Goal: Task Accomplishment & Management: Use online tool/utility

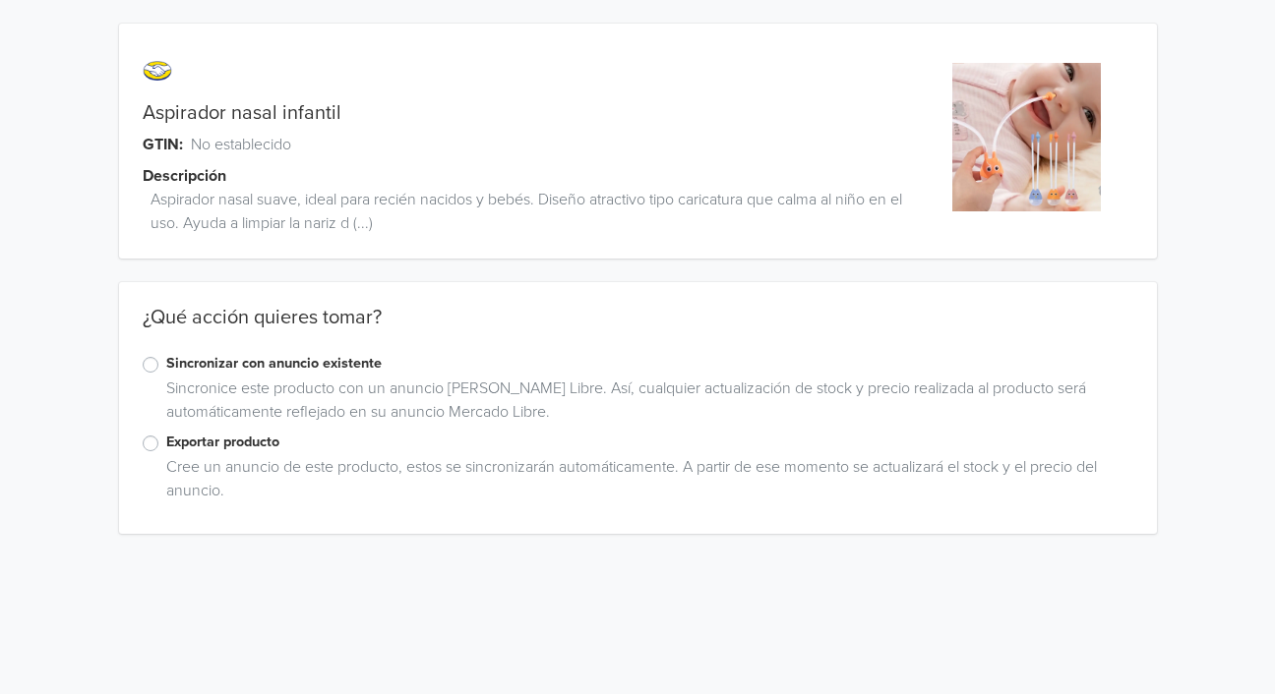
click at [166, 446] on label "Exportar producto" at bounding box center [649, 443] width 967 height 22
click at [0, 0] on input "Exportar producto" at bounding box center [0, 0] width 0 height 0
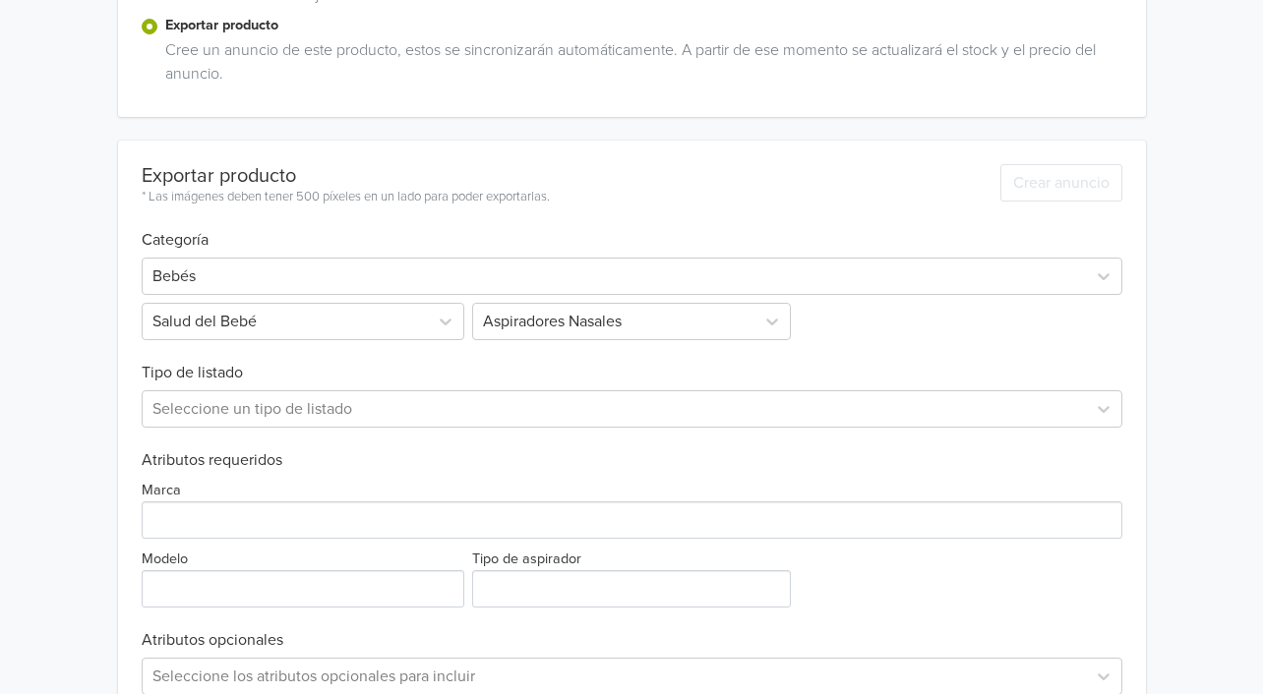
scroll to position [438, 0]
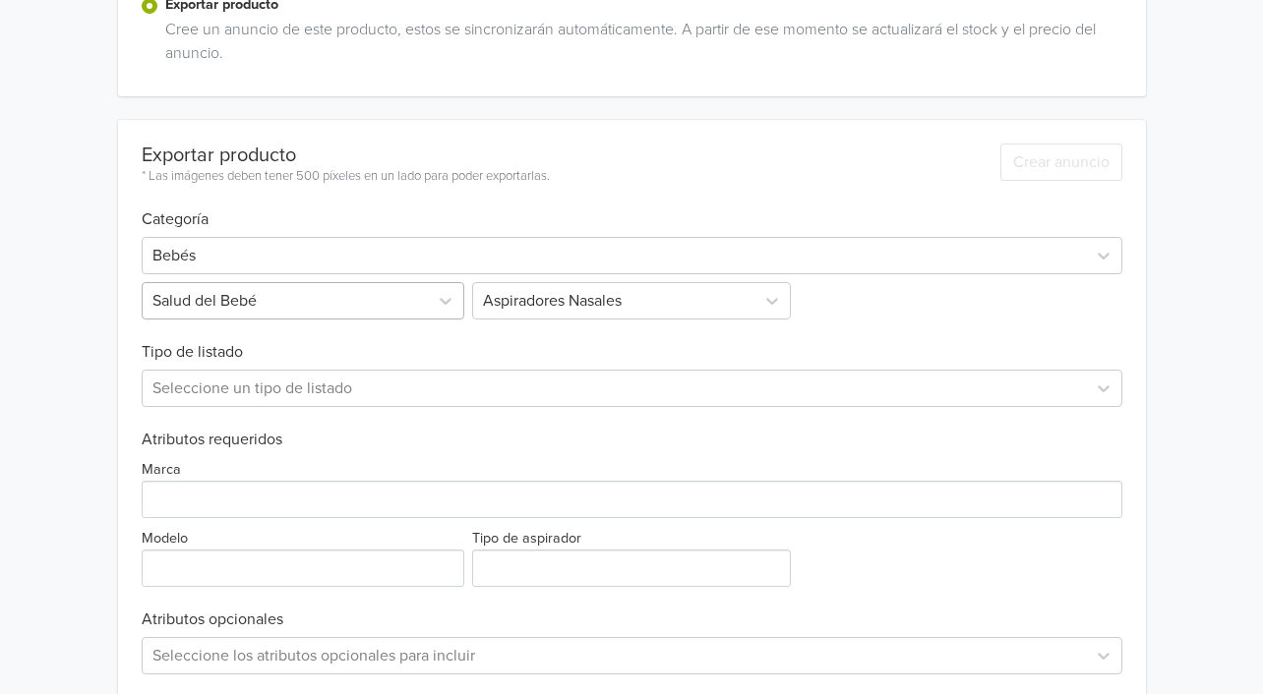
click at [295, 291] on div at bounding box center [285, 301] width 266 height 28
click at [542, 355] on h6 "Tipo de listado" at bounding box center [632, 341] width 981 height 42
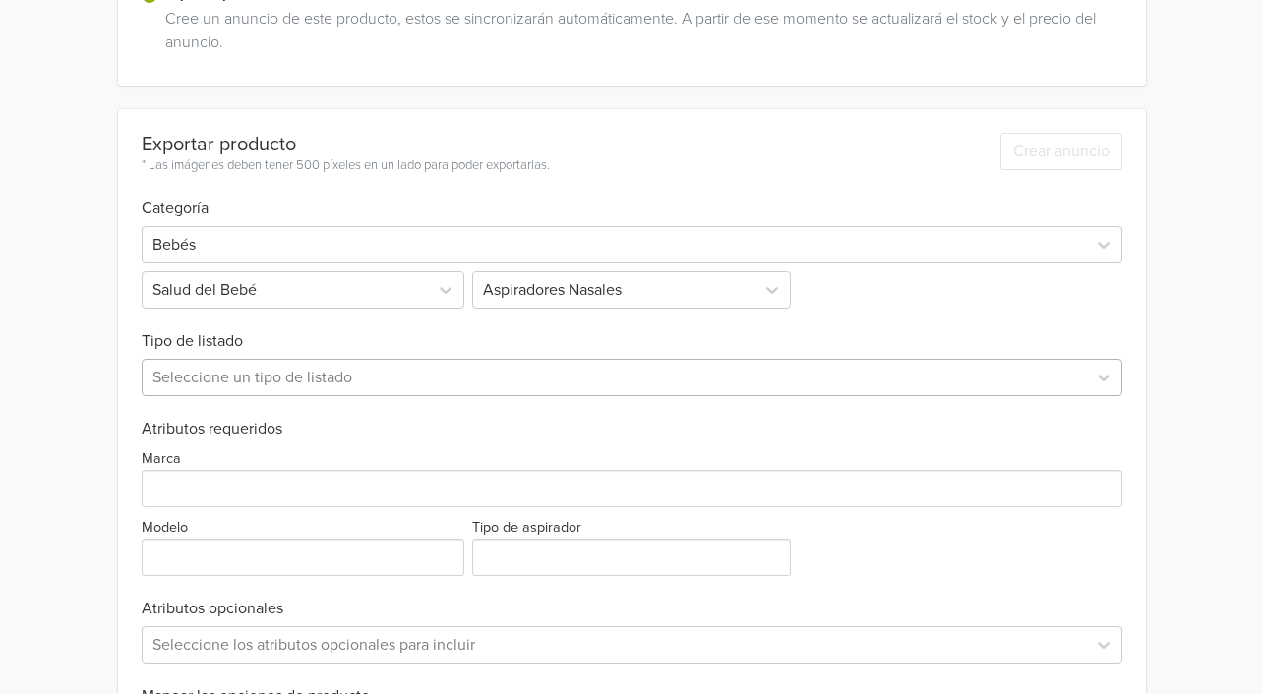
click at [325, 387] on div at bounding box center [614, 378] width 924 height 28
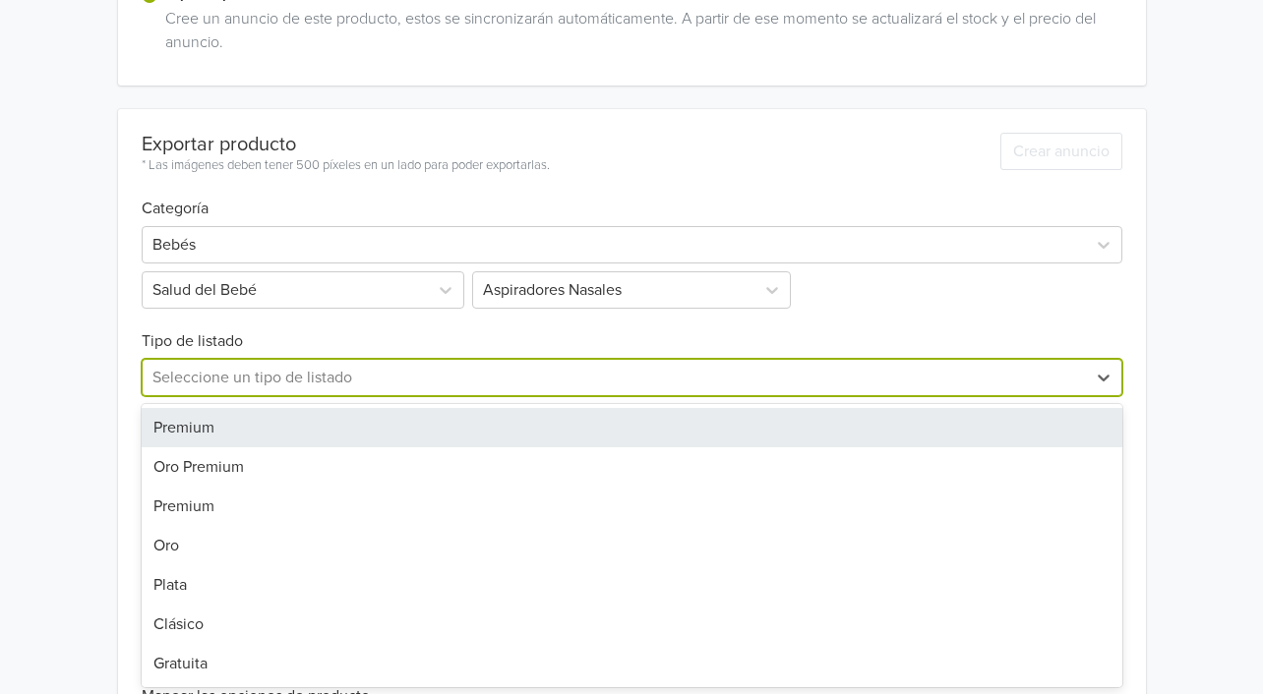
scroll to position [448, 0]
click at [267, 419] on div "Premium" at bounding box center [632, 427] width 981 height 39
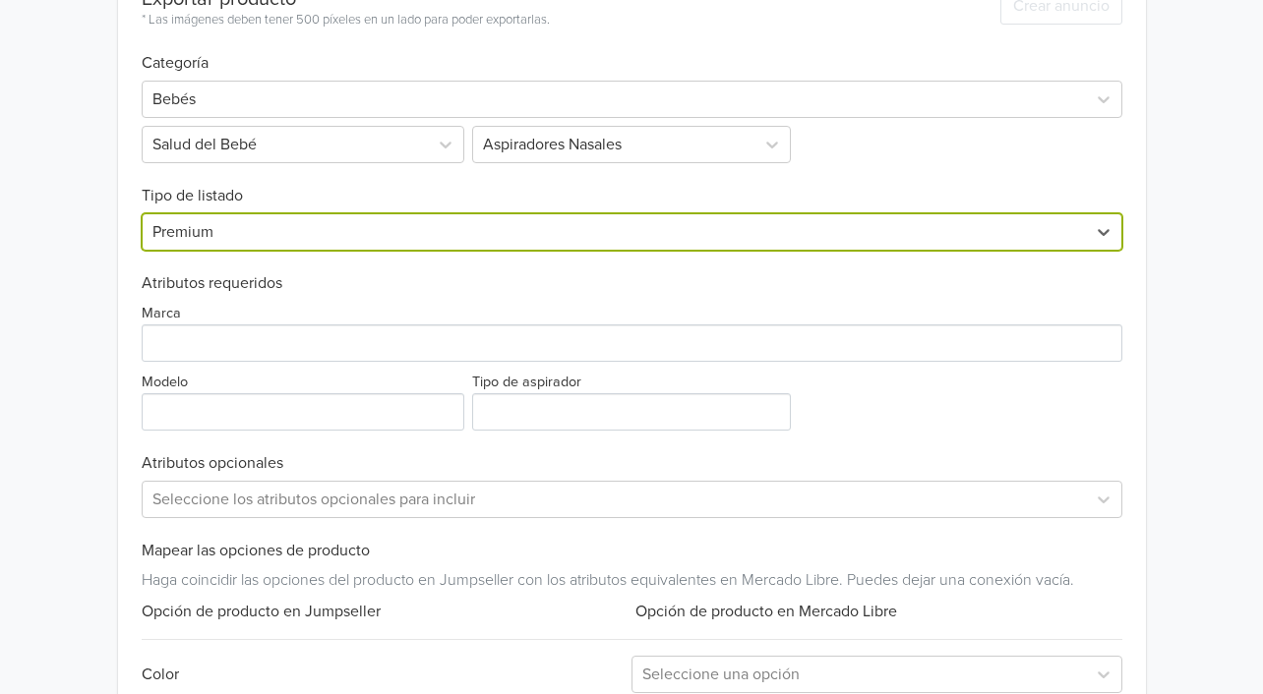
scroll to position [606, 0]
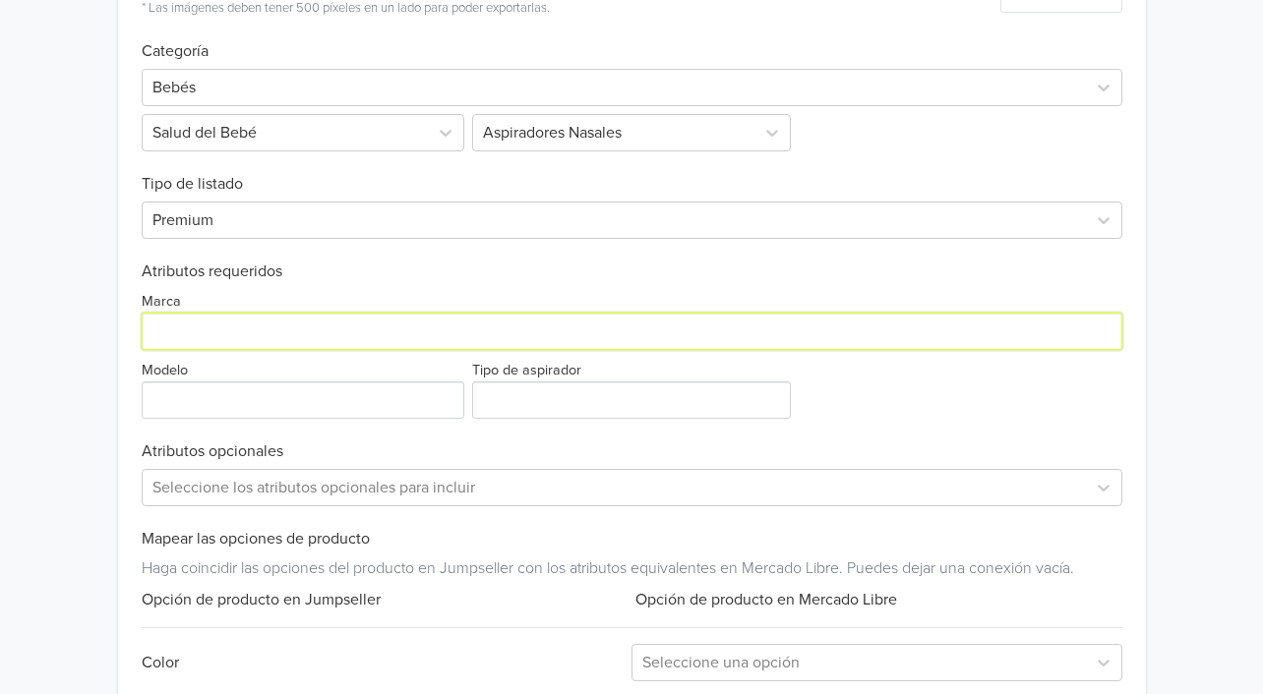
click at [209, 339] on input "Marca" at bounding box center [632, 331] width 981 height 37
type input "Generico"
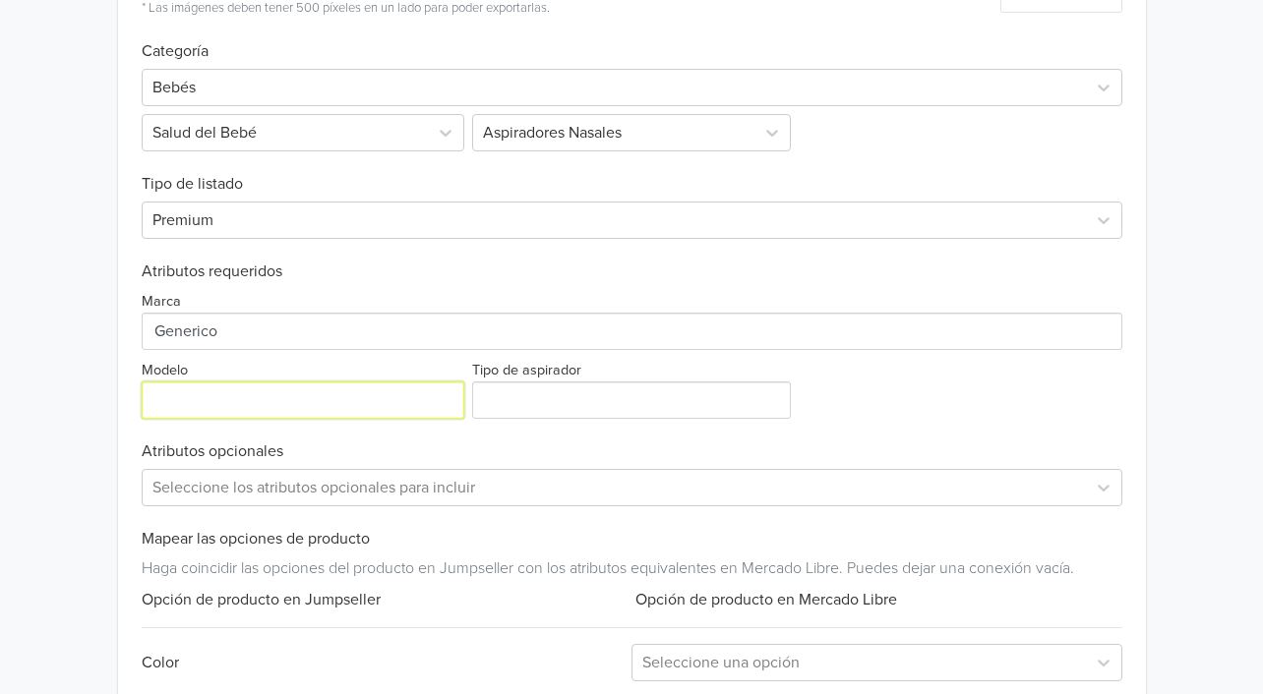
click at [239, 395] on input "Modelo" at bounding box center [303, 400] width 323 height 37
type input "Generico"
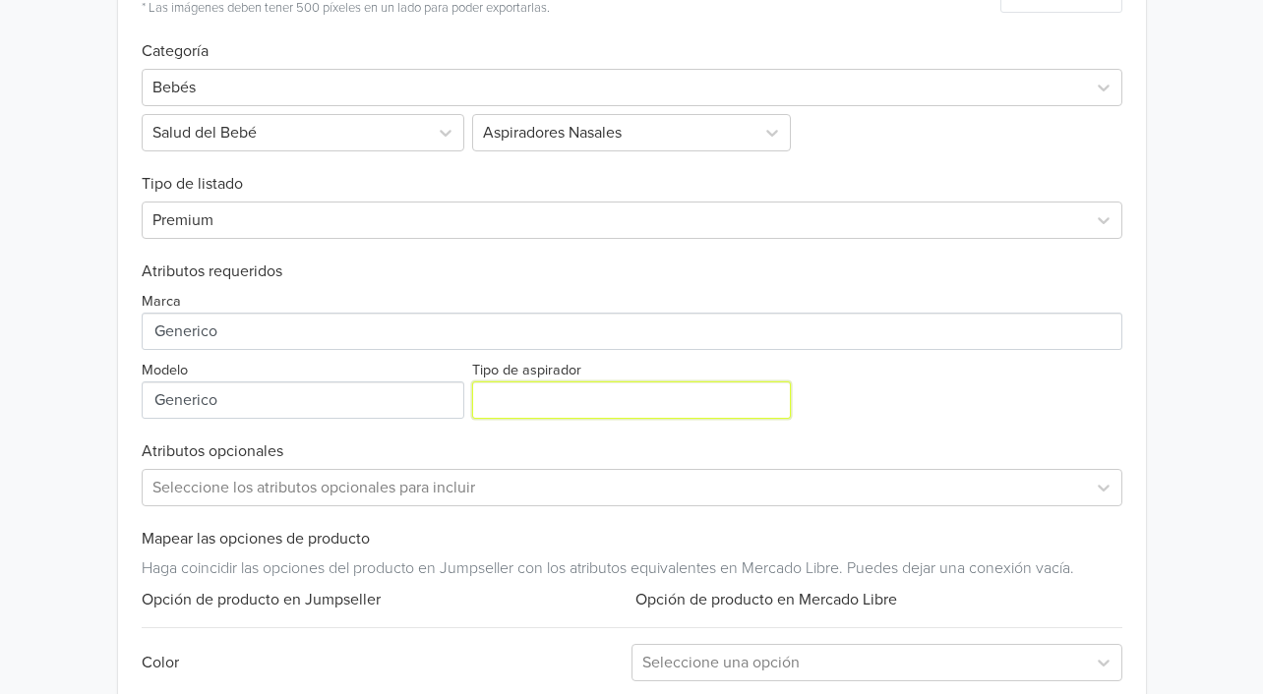
click at [510, 418] on input "Tipo de aspirador" at bounding box center [631, 400] width 319 height 37
type input "Manual"
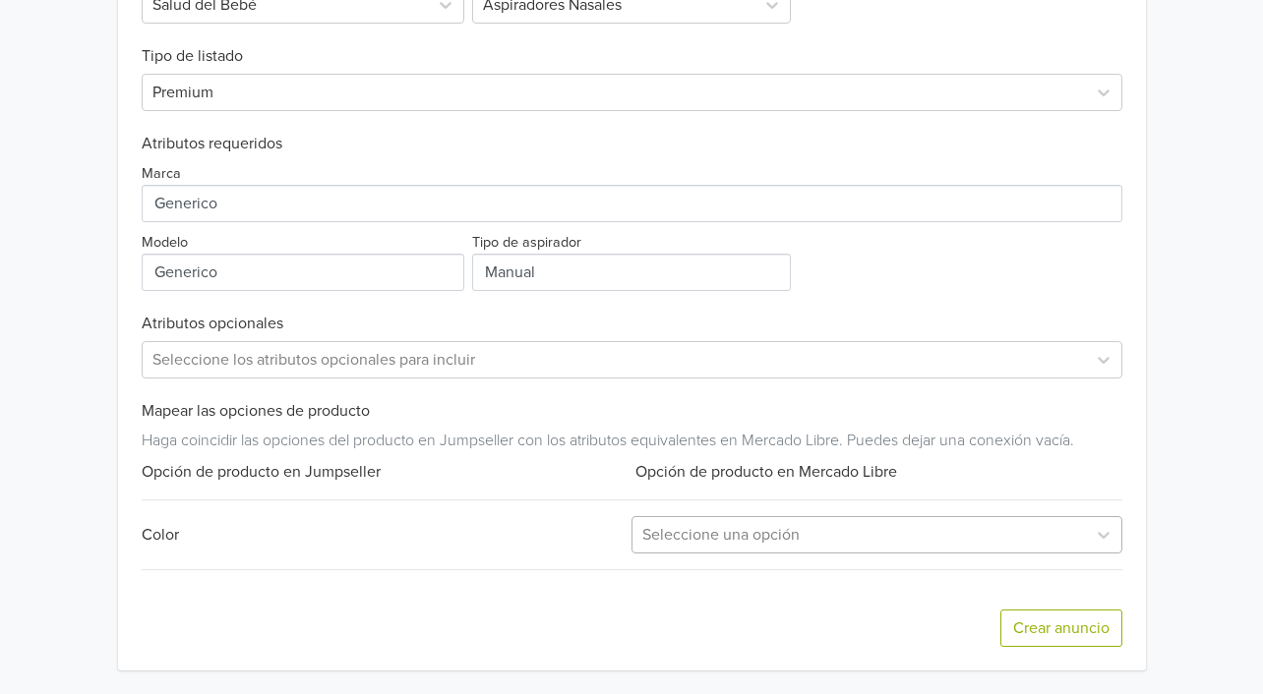
click at [746, 542] on div at bounding box center [859, 535] width 434 height 28
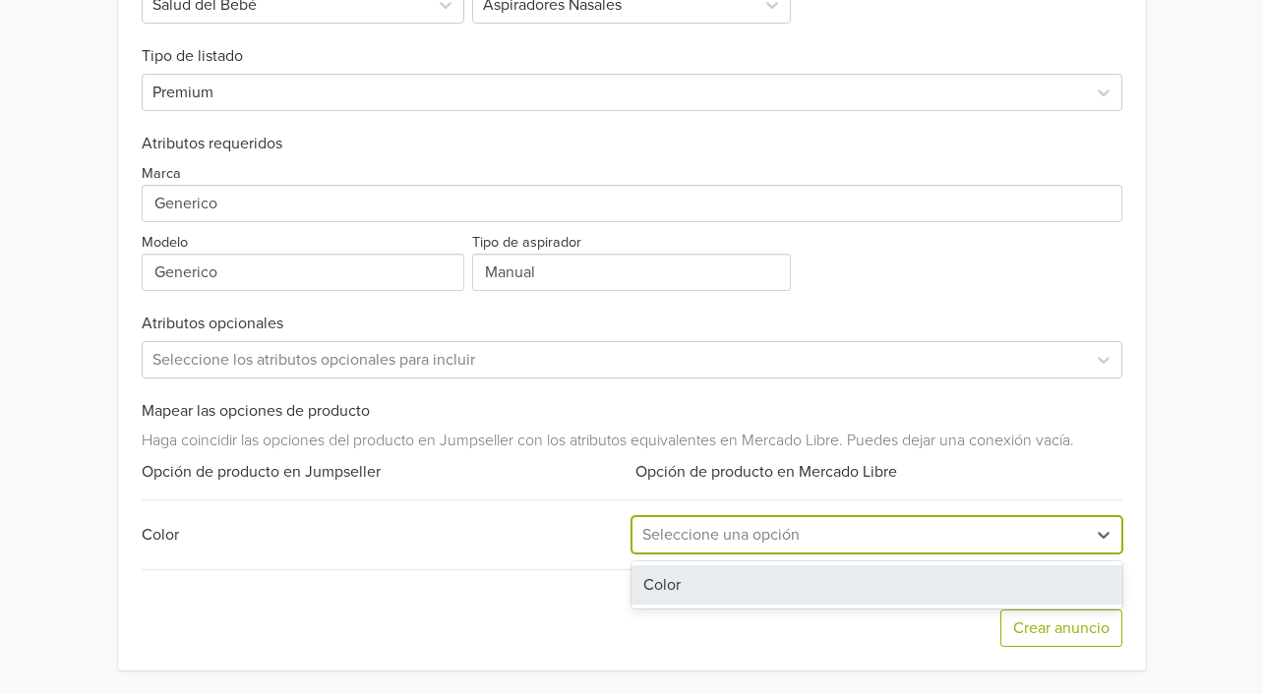
click at [717, 575] on div "Color" at bounding box center [876, 585] width 491 height 39
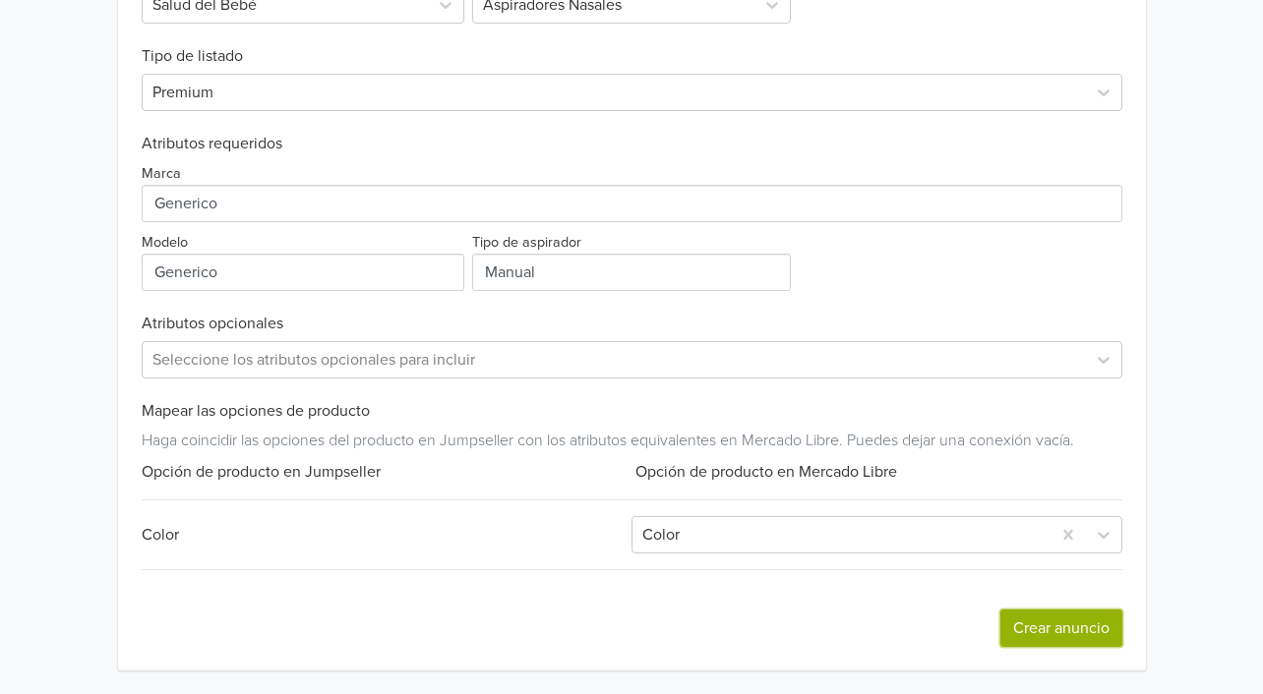
click at [1055, 637] on button "Crear anuncio" at bounding box center [1061, 628] width 122 height 37
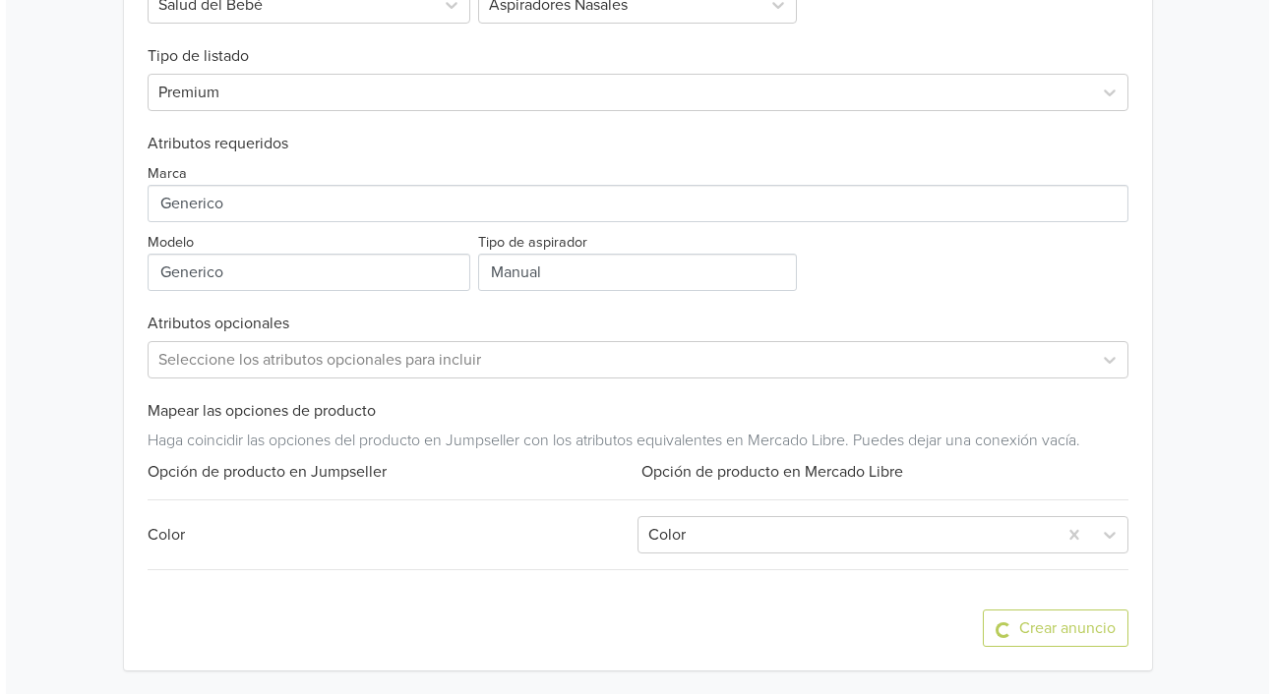
scroll to position [0, 0]
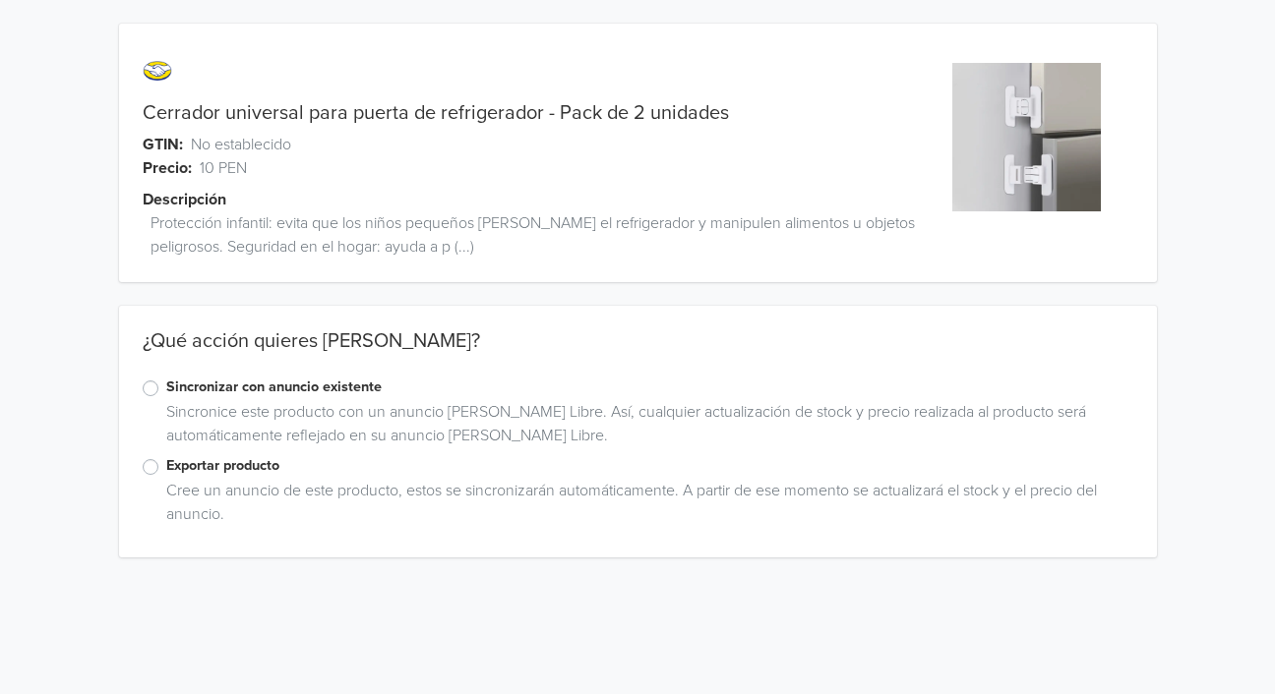
click at [166, 466] on label "Exportar producto" at bounding box center [649, 466] width 967 height 22
click at [0, 0] on input "Exportar producto" at bounding box center [0, 0] width 0 height 0
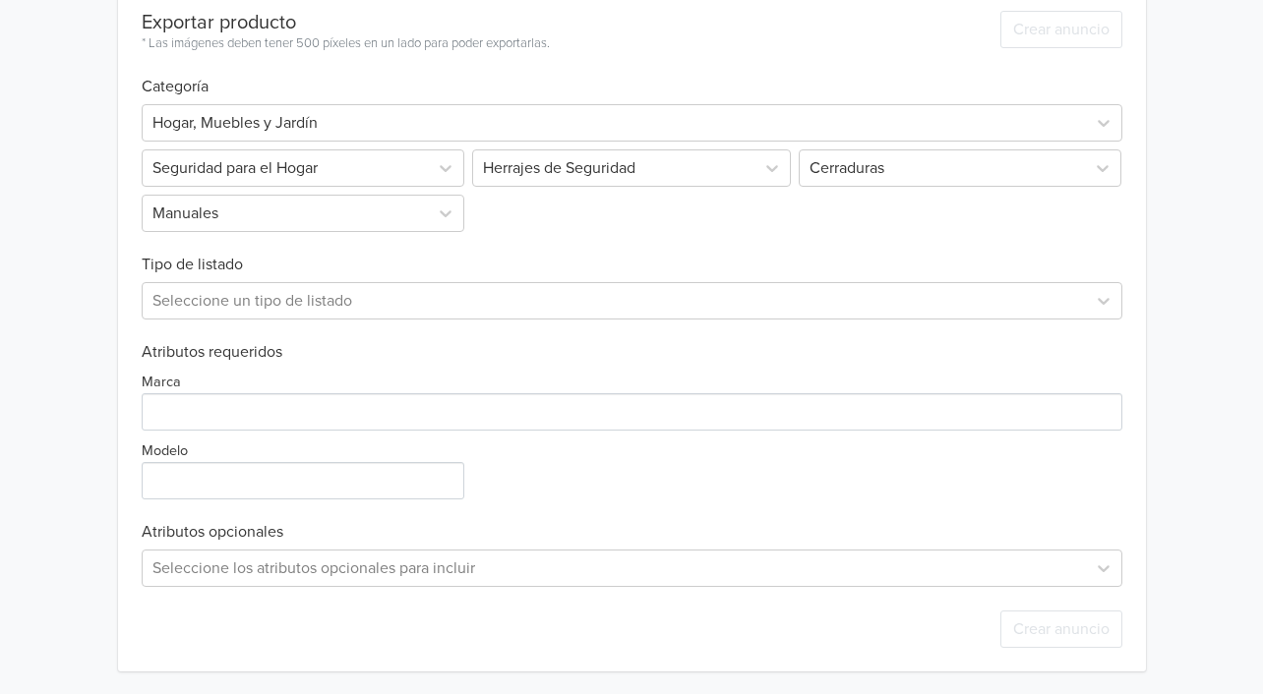
scroll to position [595, 0]
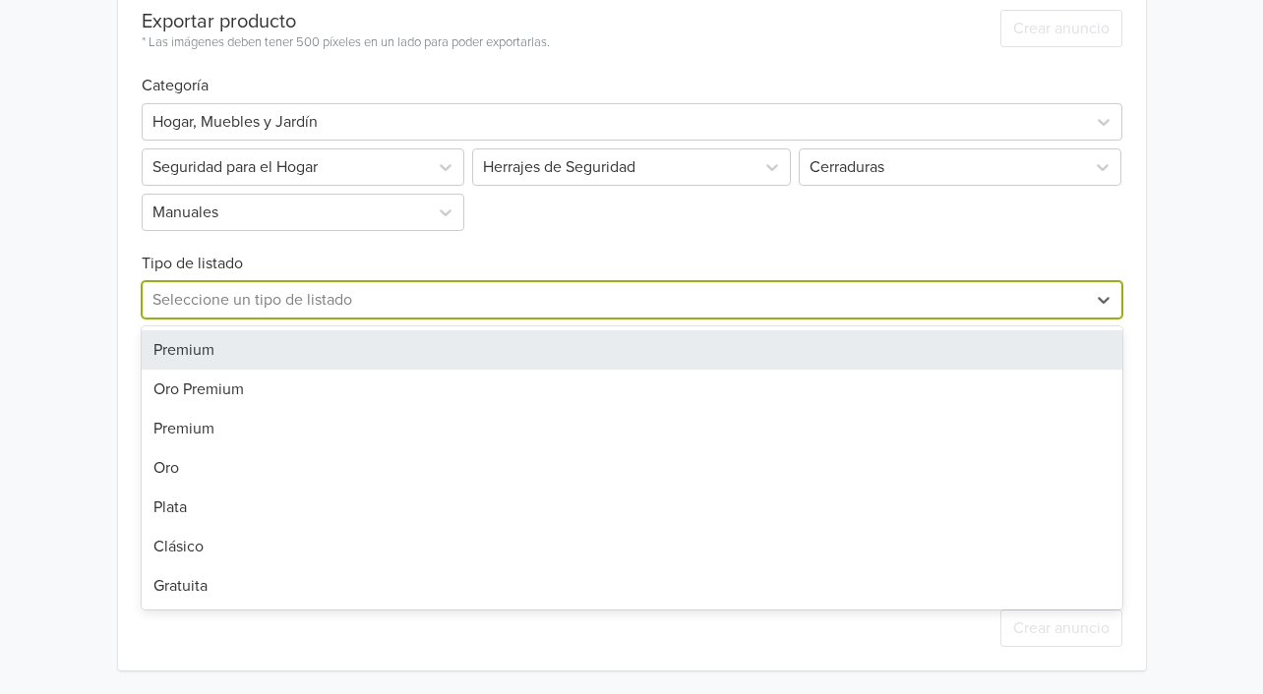
click at [248, 304] on div at bounding box center [614, 300] width 924 height 28
click at [236, 341] on div "Premium" at bounding box center [632, 349] width 981 height 39
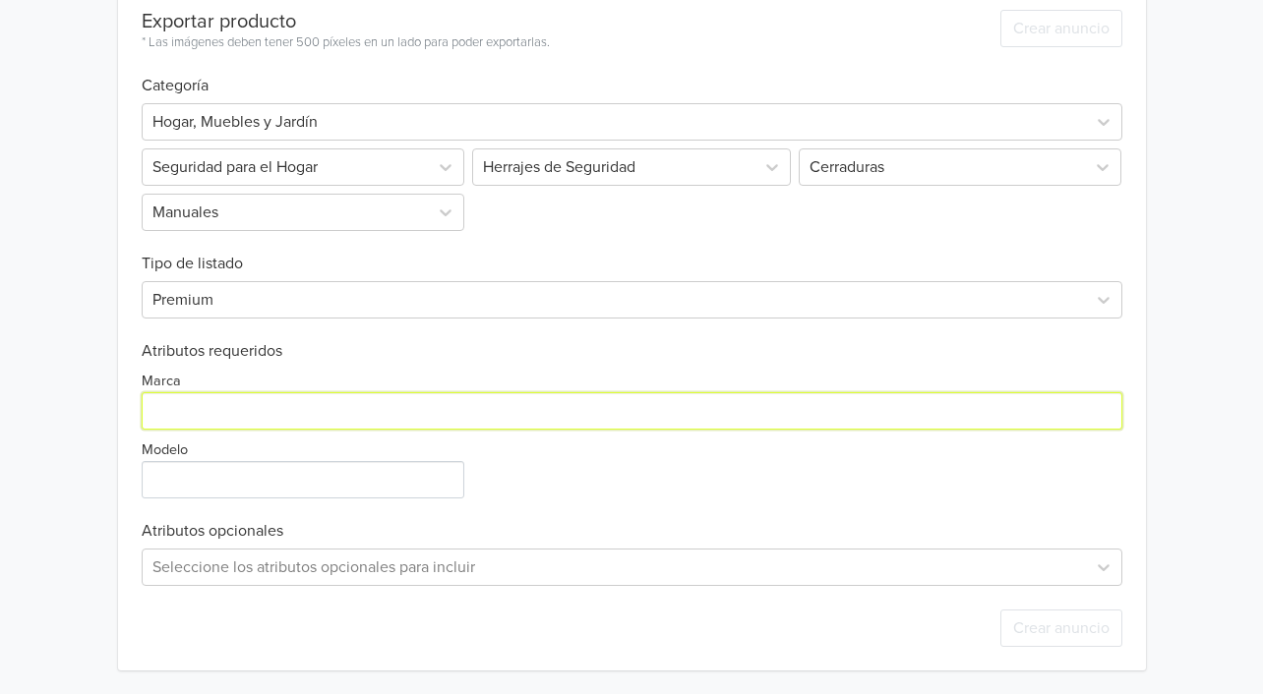
click at [227, 412] on input "Marca" at bounding box center [632, 410] width 981 height 37
type input "Generico"
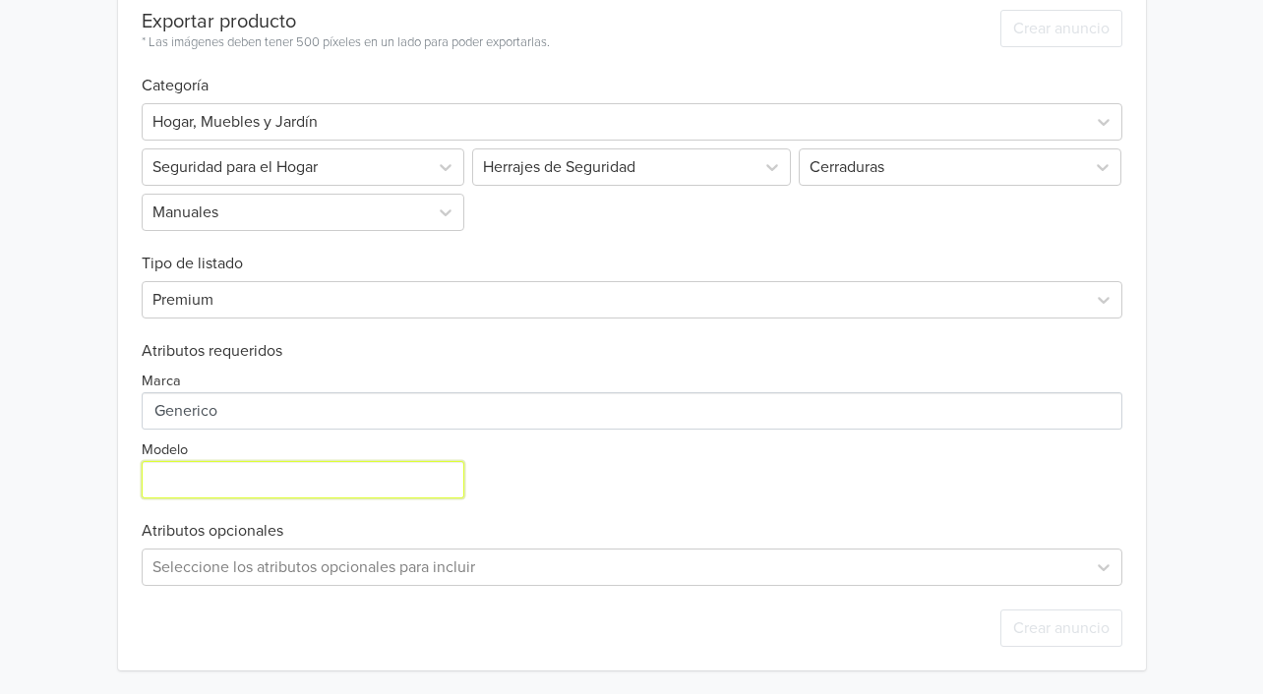
click at [237, 475] on input "Modelo" at bounding box center [303, 479] width 323 height 37
type input "Generico"
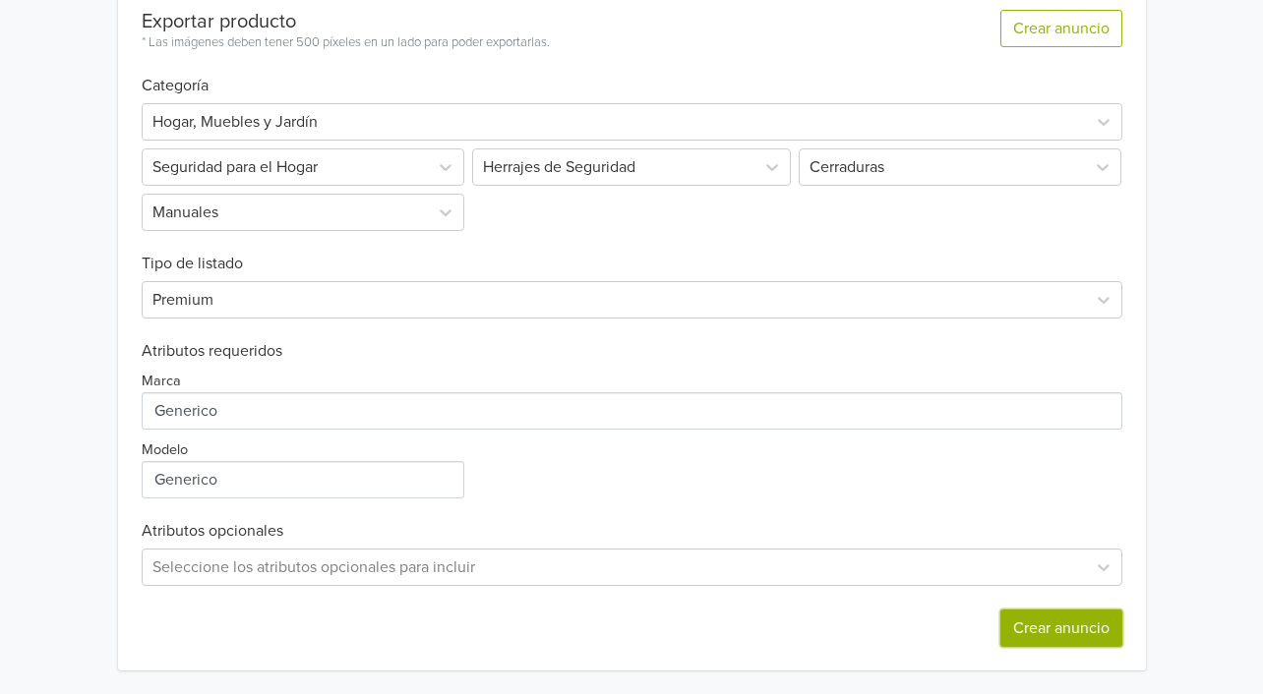
click at [1076, 640] on button "Crear anuncio" at bounding box center [1061, 628] width 122 height 37
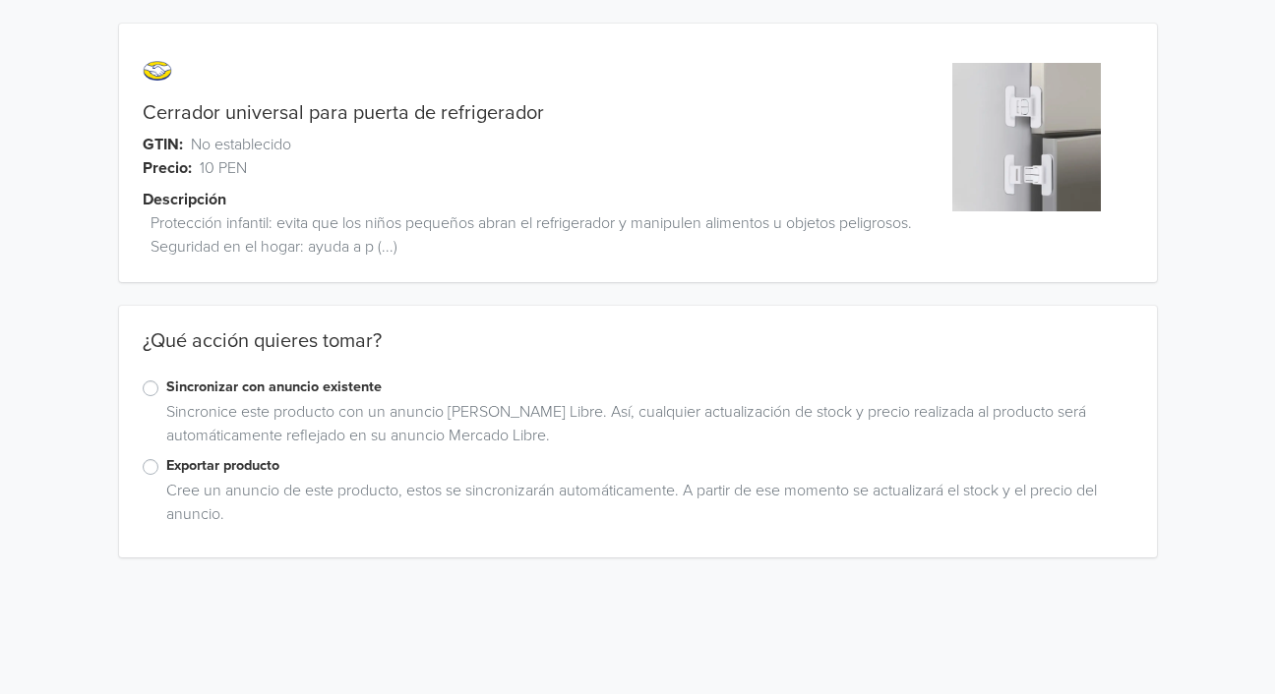
click at [166, 470] on label "Exportar producto" at bounding box center [649, 466] width 967 height 22
click at [0, 0] on input "Exportar producto" at bounding box center [0, 0] width 0 height 0
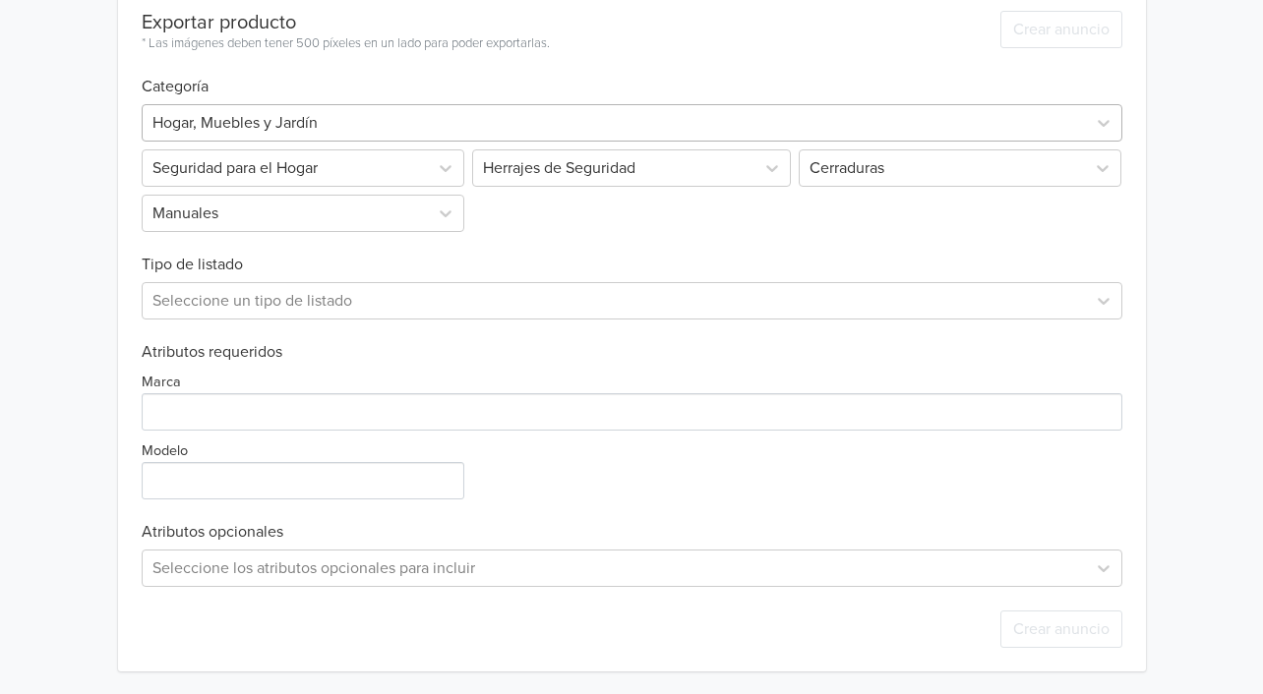
scroll to position [595, 0]
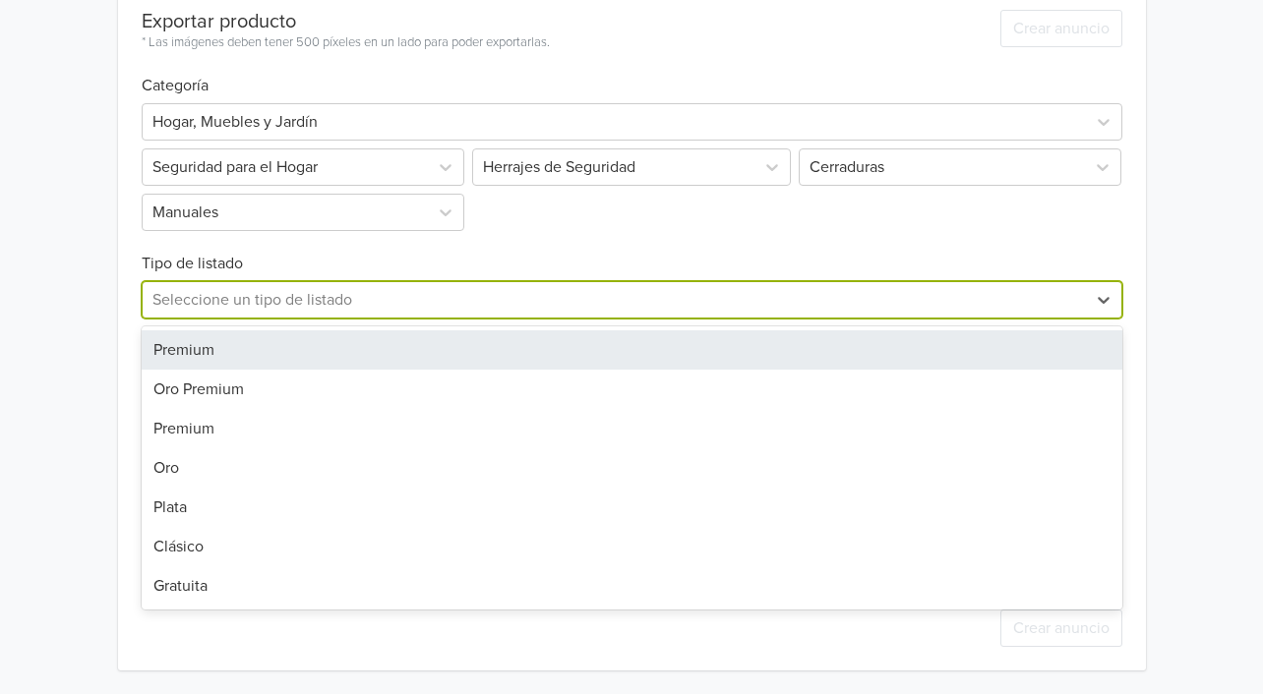
click at [379, 309] on div at bounding box center [614, 300] width 924 height 28
click at [353, 345] on div "Premium" at bounding box center [632, 349] width 981 height 39
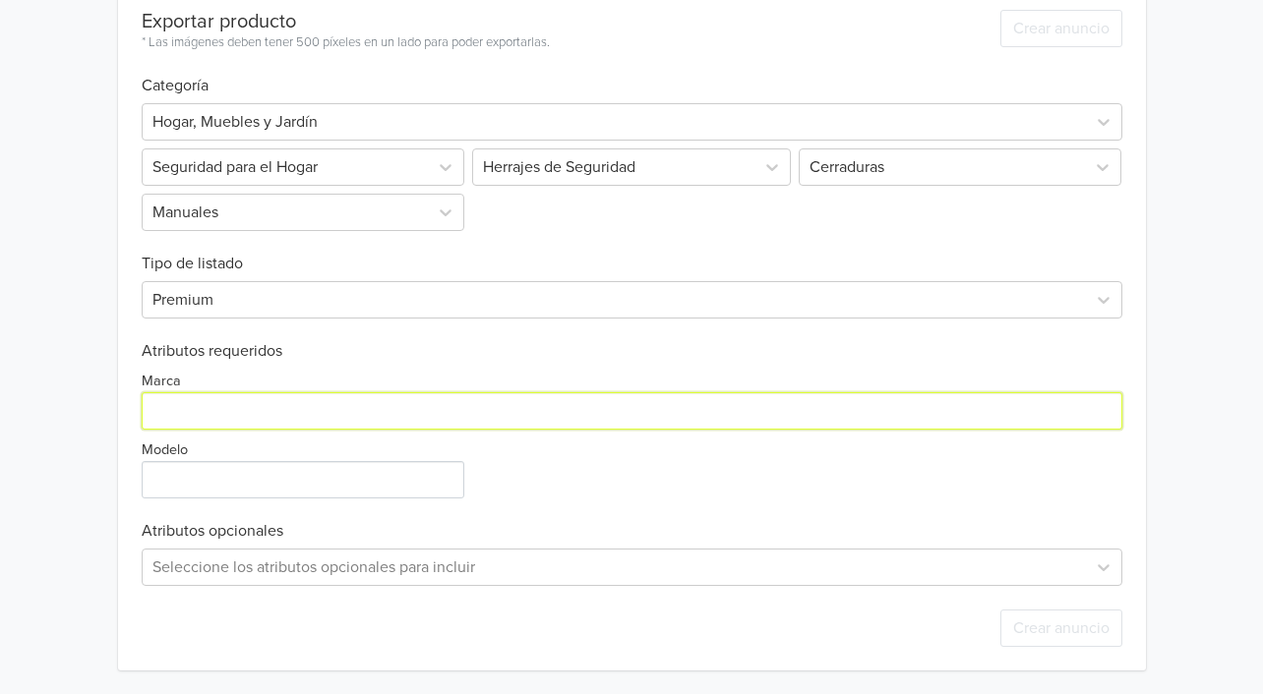
click at [281, 408] on input "Marca" at bounding box center [632, 410] width 981 height 37
type input "Generico"
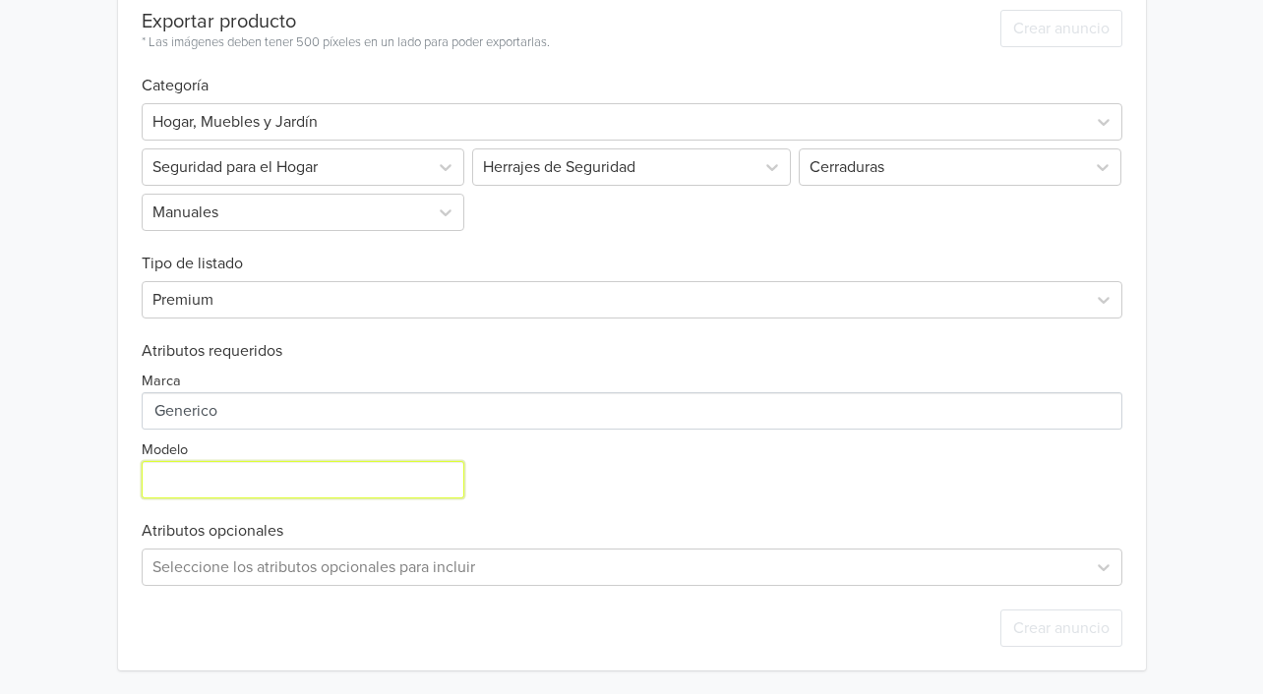
click at [273, 479] on input "Modelo" at bounding box center [303, 479] width 323 height 37
type input "Generico"
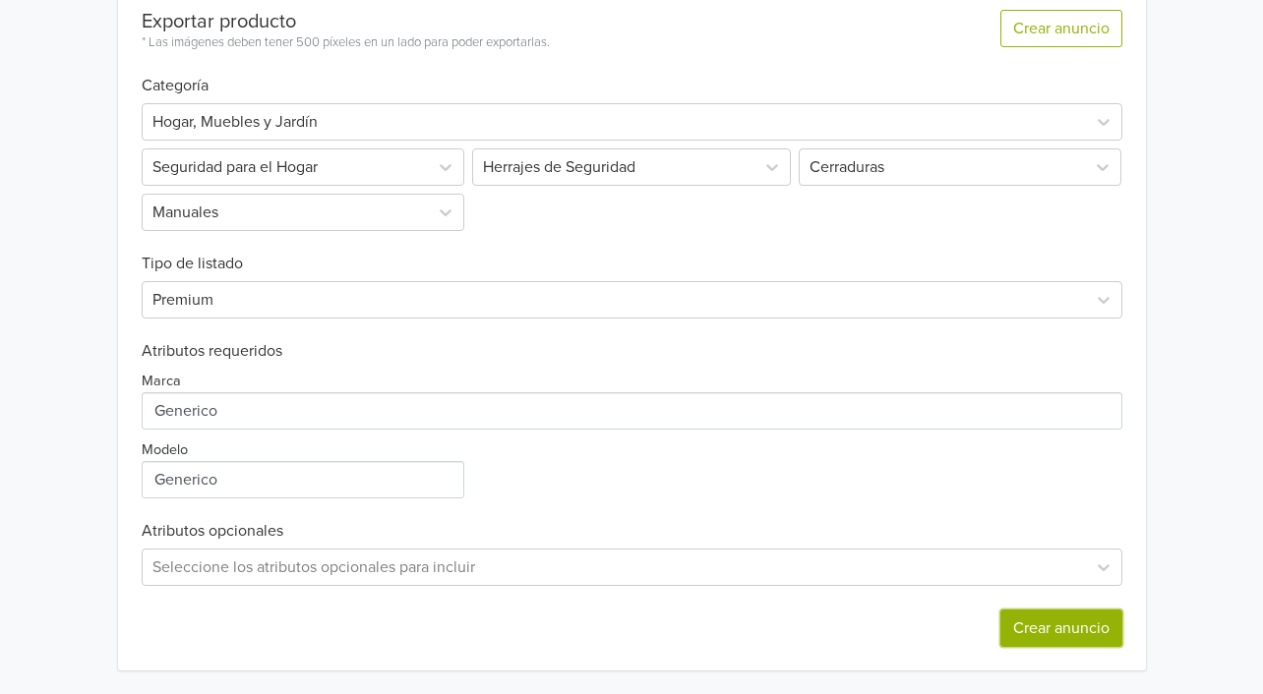
click at [1048, 635] on button "Crear anuncio" at bounding box center [1061, 628] width 122 height 37
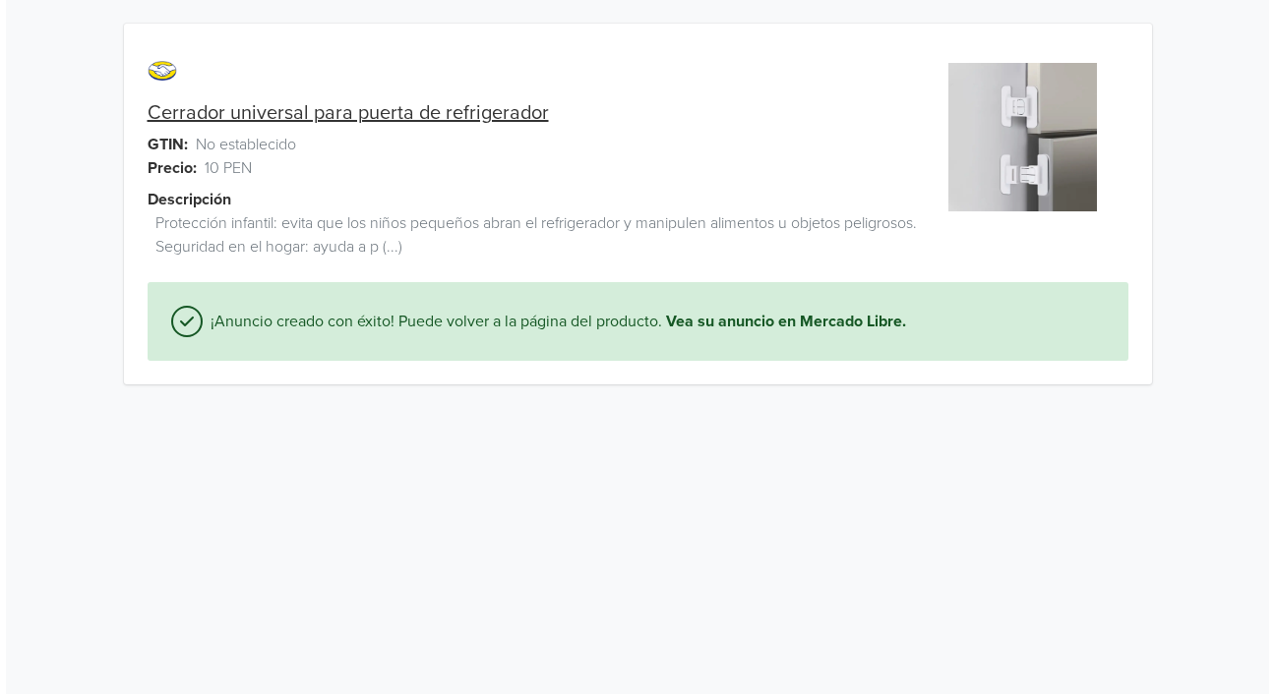
scroll to position [0, 0]
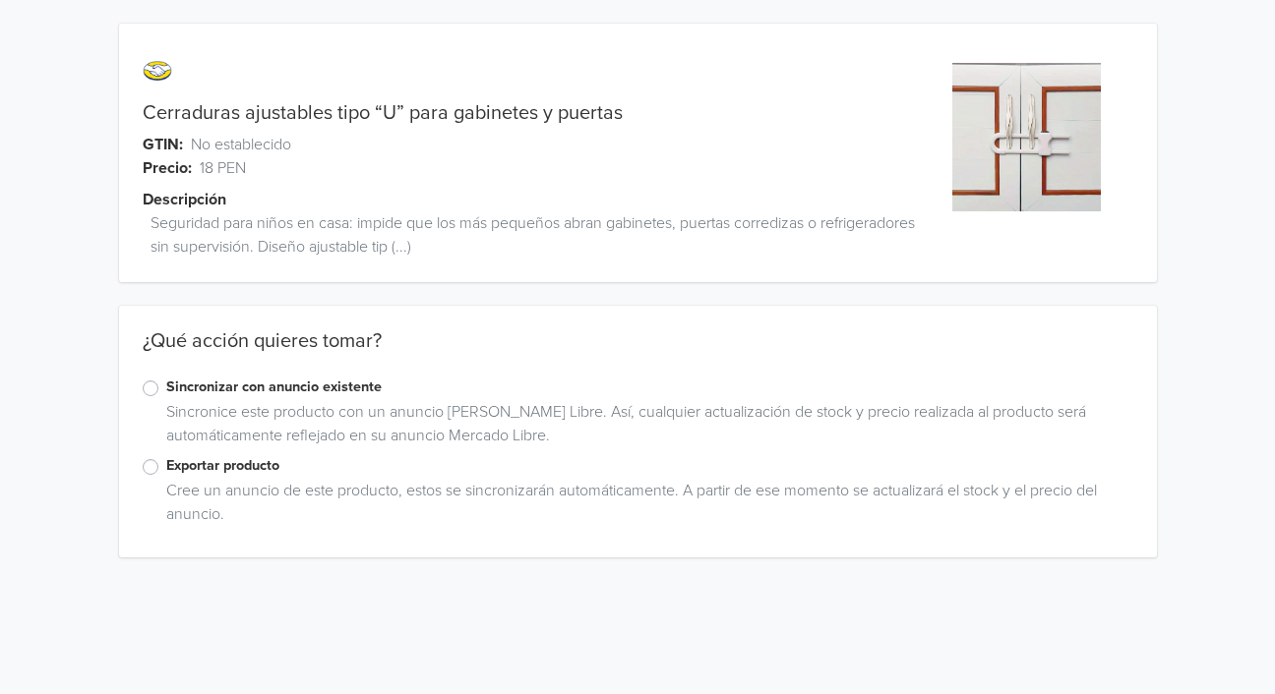
click at [166, 381] on label "Sincronizar con anuncio existente" at bounding box center [649, 388] width 967 height 22
click at [0, 0] on input "Sincronizar con anuncio existente" at bounding box center [0, 0] width 0 height 0
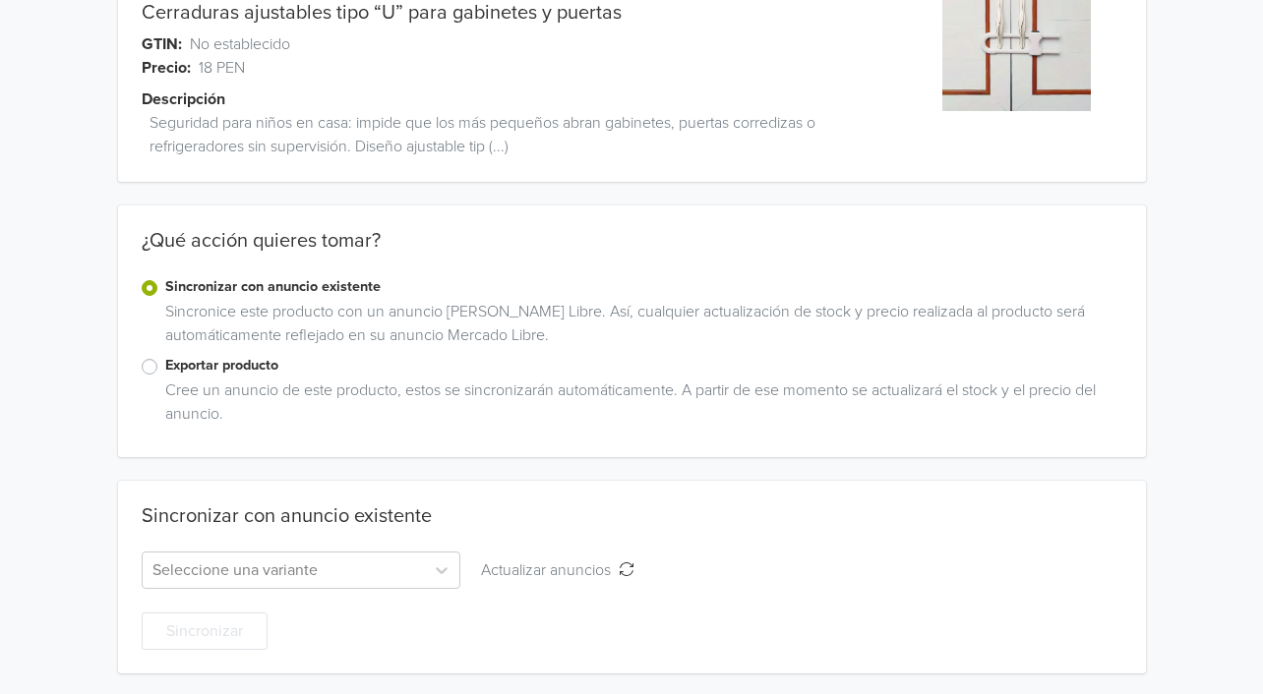
scroll to position [103, 0]
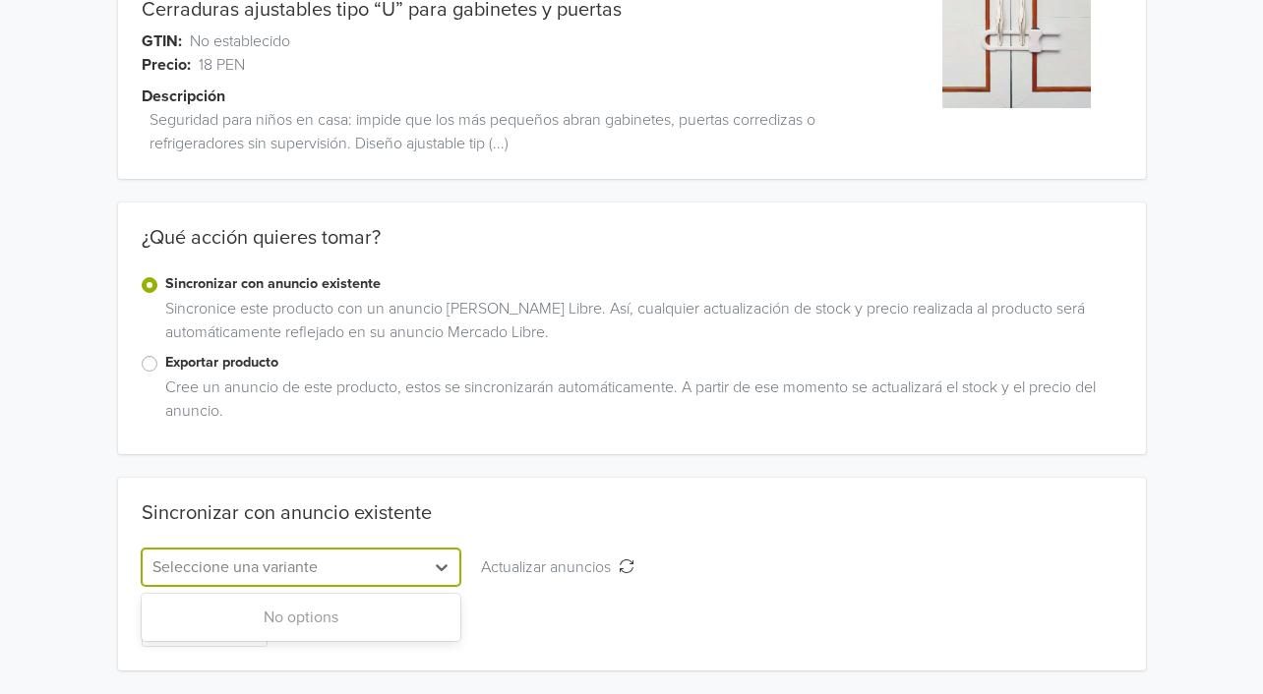
click at [382, 566] on div at bounding box center [283, 568] width 262 height 28
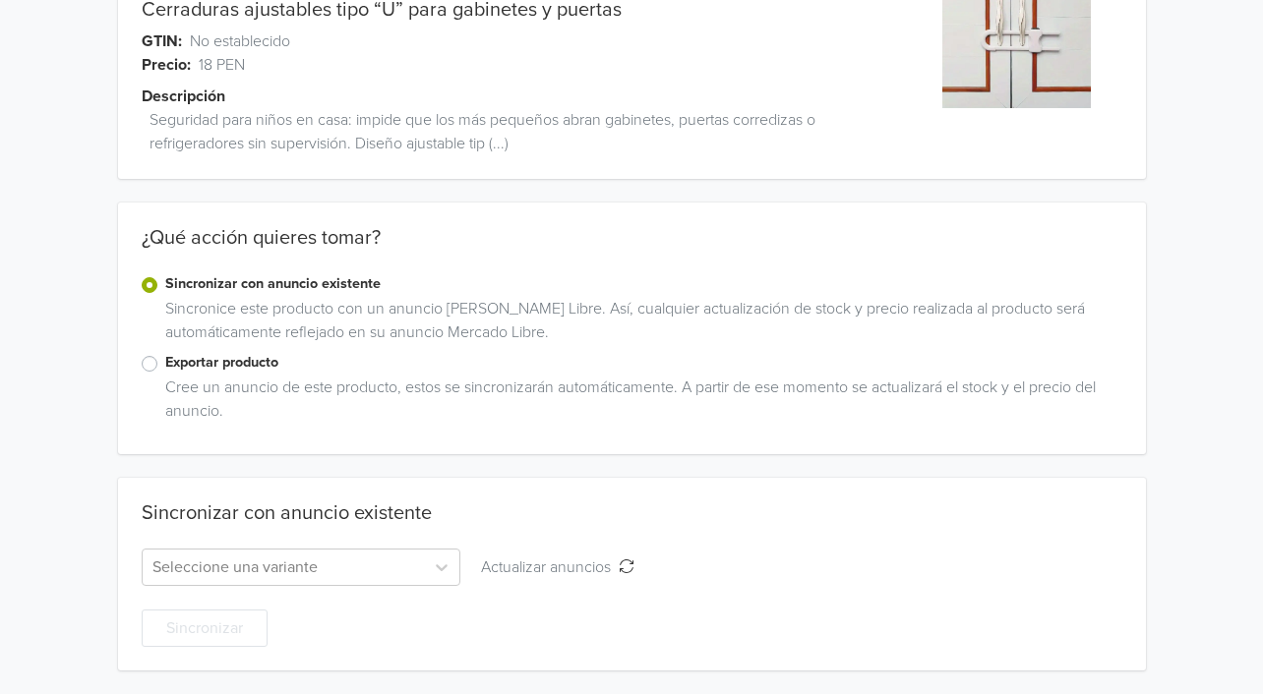
drag, startPoint x: 474, startPoint y: 536, endPoint x: 209, endPoint y: 420, distance: 289.8
click at [475, 535] on div "Sincronizar con anuncio existente" at bounding box center [632, 525] width 981 height 47
click at [165, 370] on label "Exportar producto" at bounding box center [643, 363] width 957 height 22
click at [0, 0] on input "Exportar producto" at bounding box center [0, 0] width 0 height 0
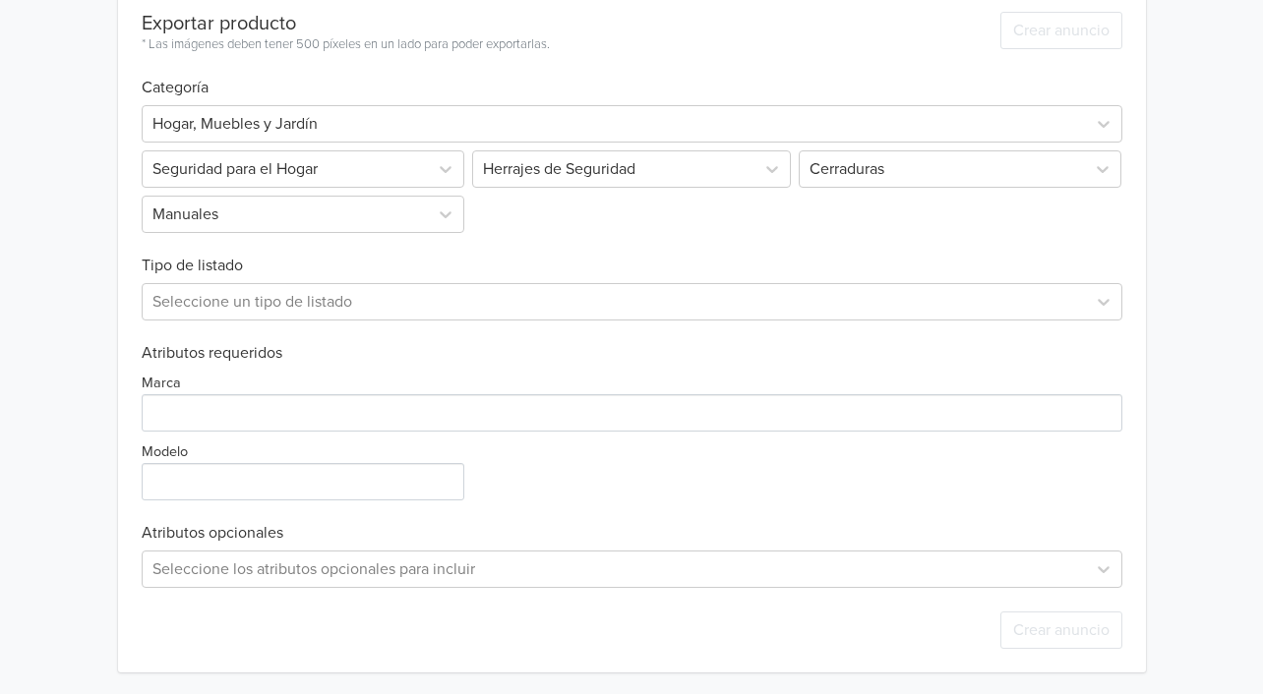
scroll to position [595, 0]
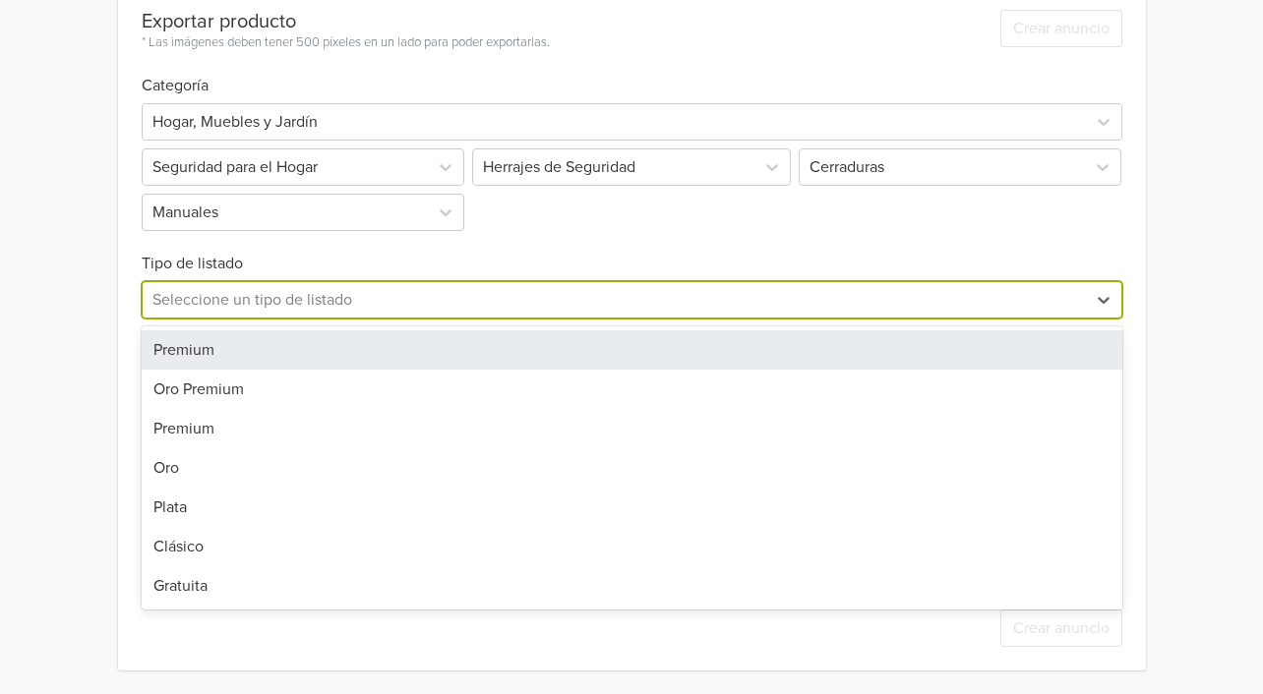
click at [287, 305] on div at bounding box center [614, 300] width 924 height 28
click at [248, 348] on div "Premium" at bounding box center [632, 349] width 981 height 39
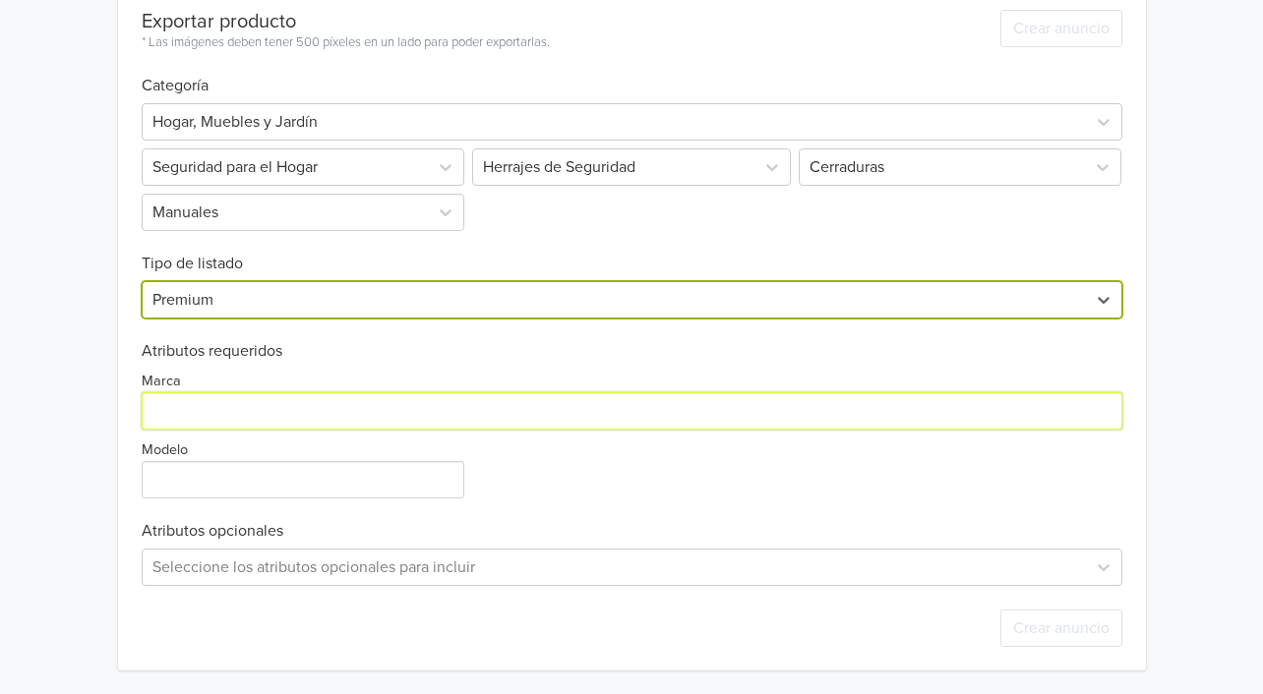
click at [221, 410] on input "Marca" at bounding box center [632, 410] width 981 height 37
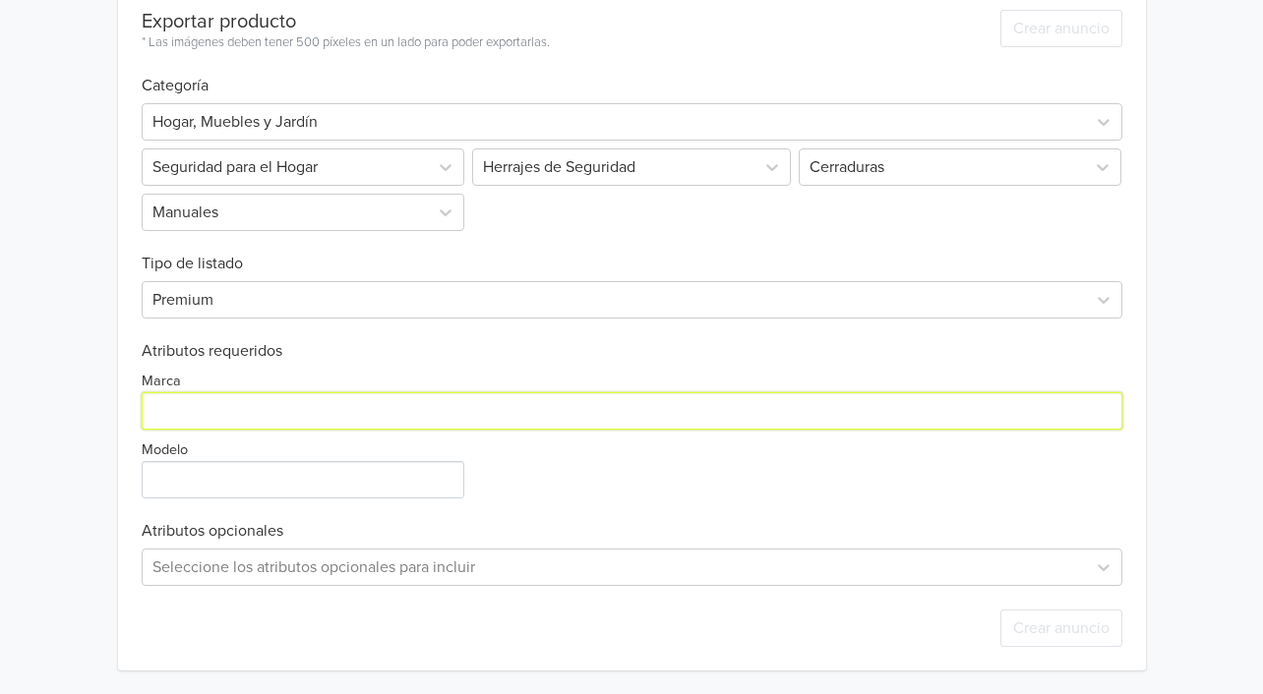
type input "Generico"
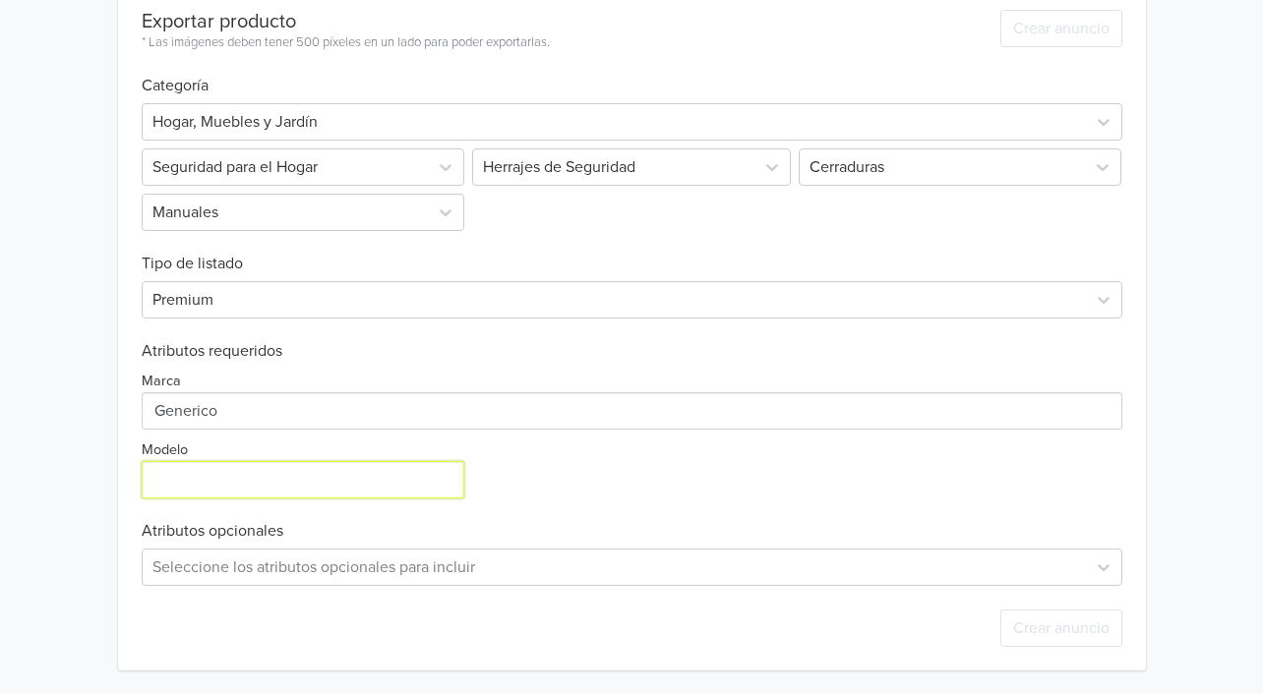
click at [247, 483] on input "Modelo" at bounding box center [303, 479] width 323 height 37
type input "Generico"
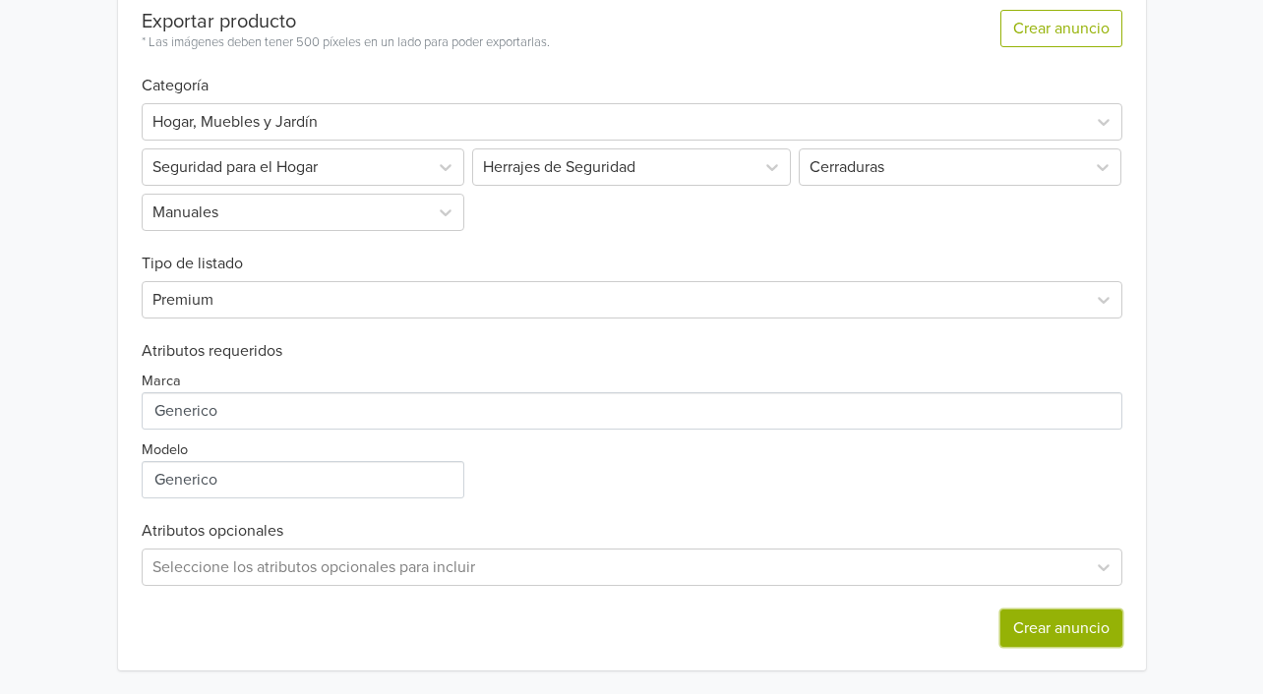
click at [1056, 643] on button "Crear anuncio" at bounding box center [1061, 628] width 122 height 37
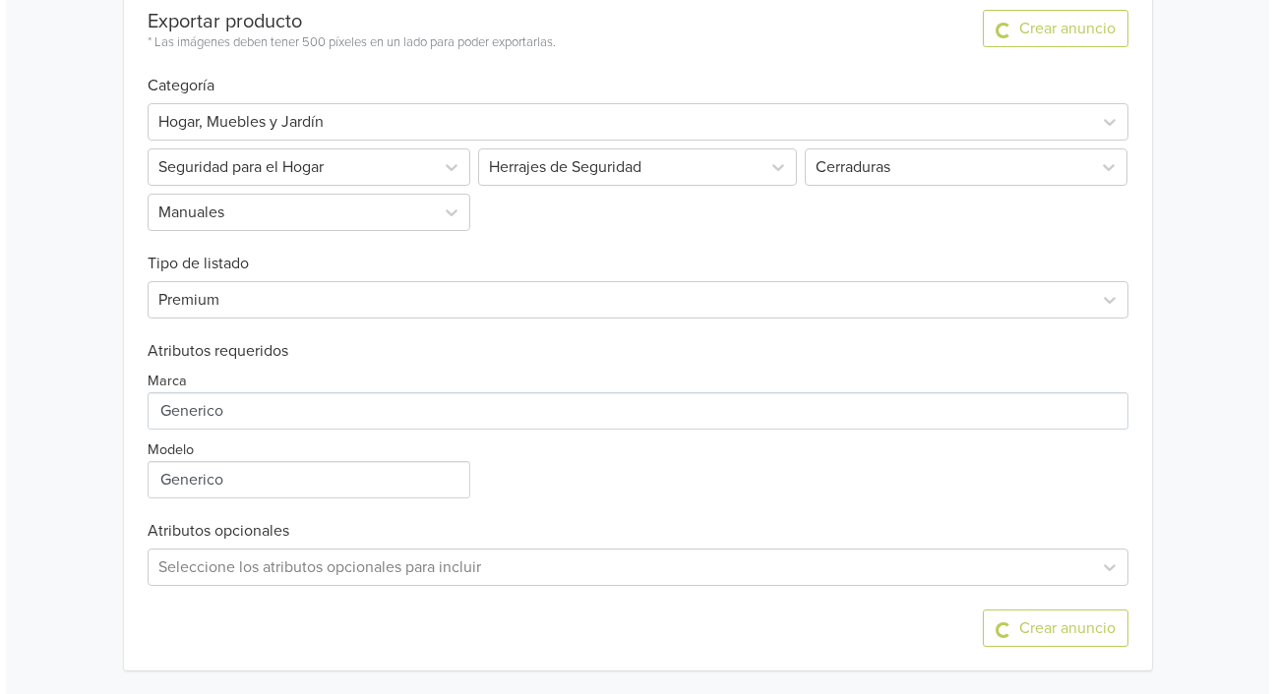
scroll to position [0, 0]
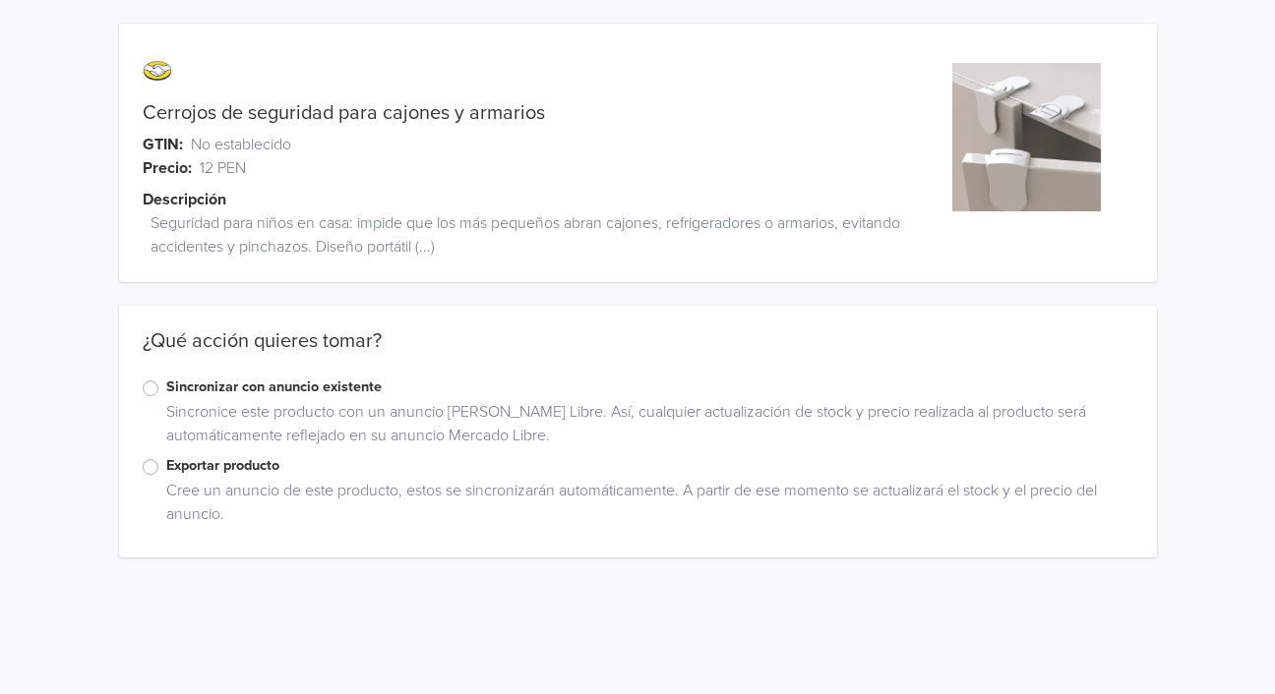
click at [166, 465] on label "Exportar producto" at bounding box center [649, 466] width 967 height 22
click at [0, 0] on input "Exportar producto" at bounding box center [0, 0] width 0 height 0
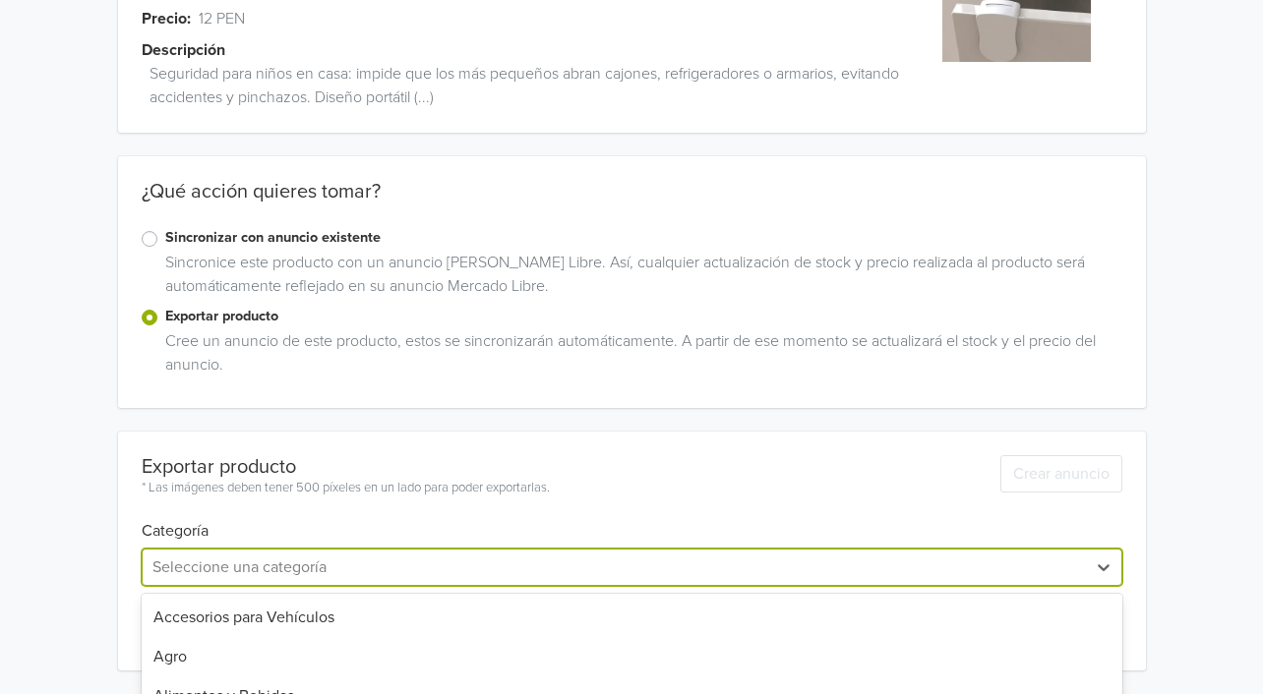
scroll to position [344, 0]
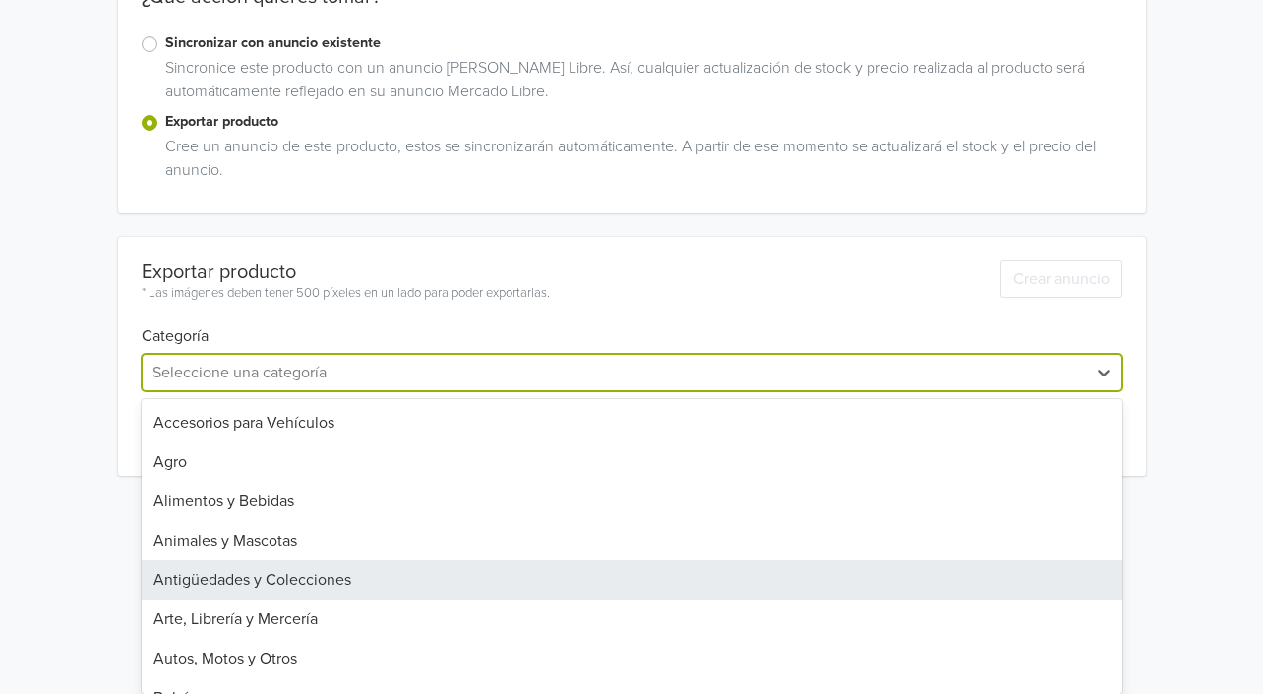
click at [312, 391] on div "31 results available. Use Up and Down to choose options, press Enter to select …" at bounding box center [632, 372] width 981 height 37
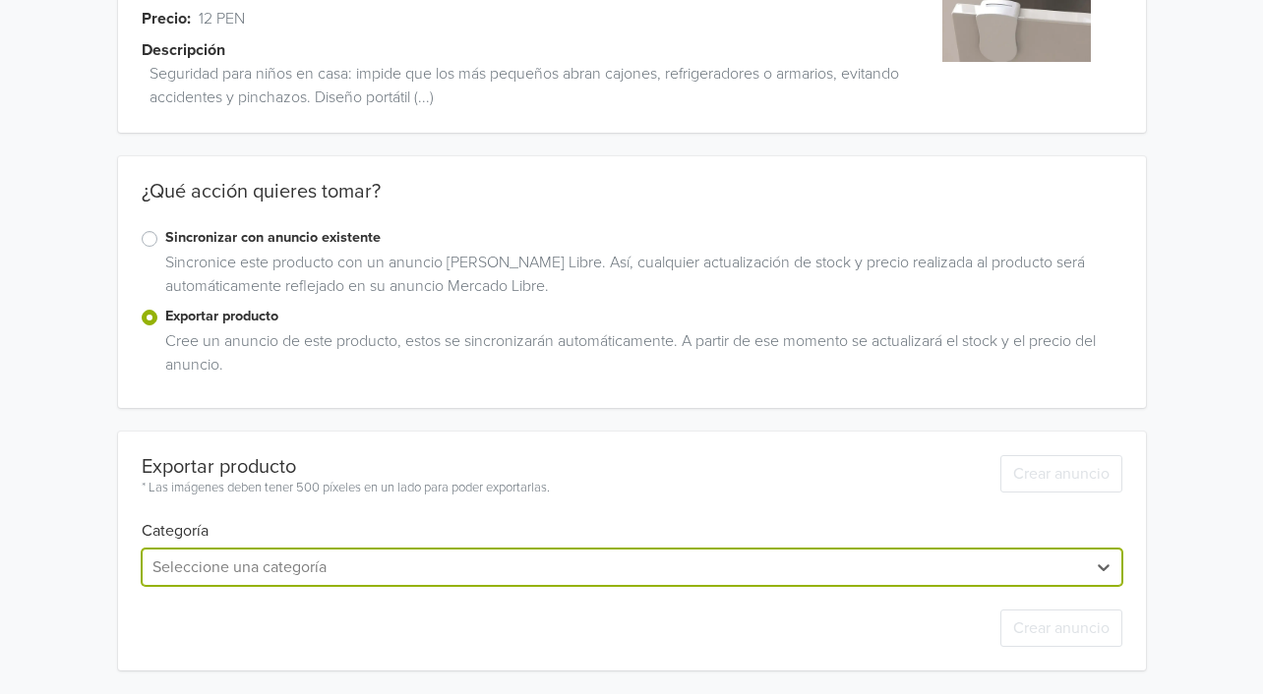
click at [256, 372] on div "Cerrojos de seguridad para cajones y armarios GTIN: No establecido Precio: 12 P…" at bounding box center [631, 273] width 1233 height 844
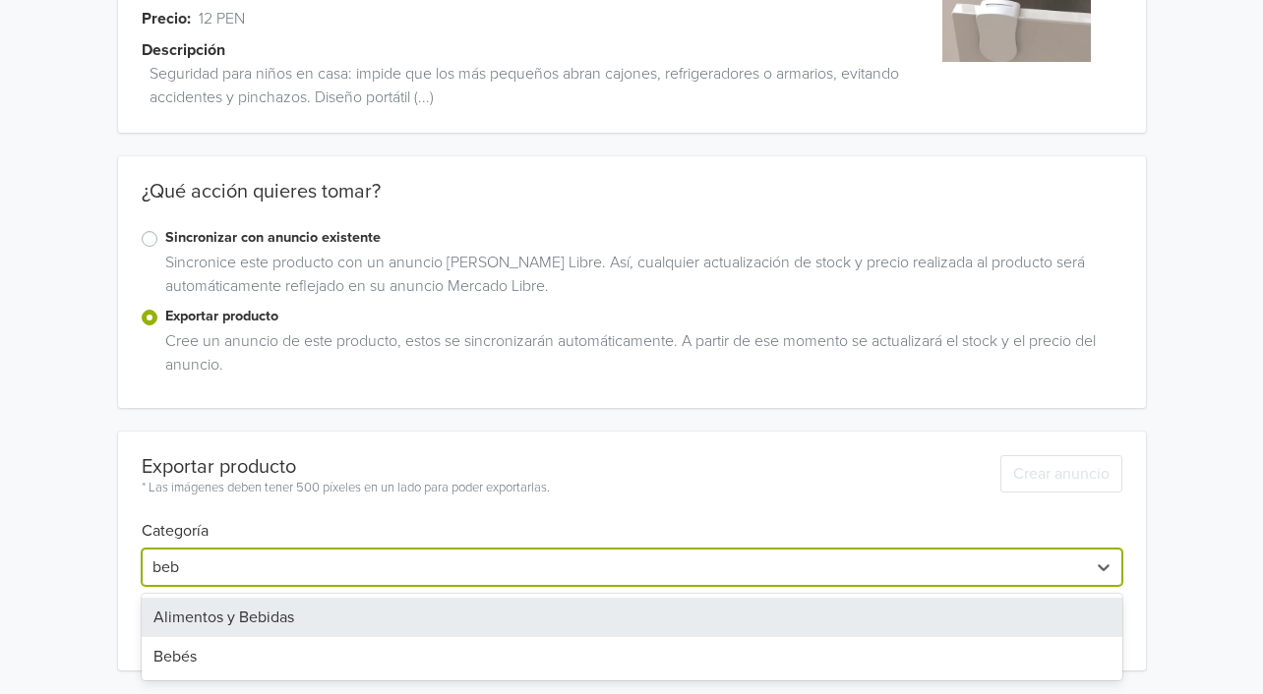
scroll to position [149, 0]
type input "bebe"
click at [201, 617] on div "Bebés" at bounding box center [632, 617] width 981 height 39
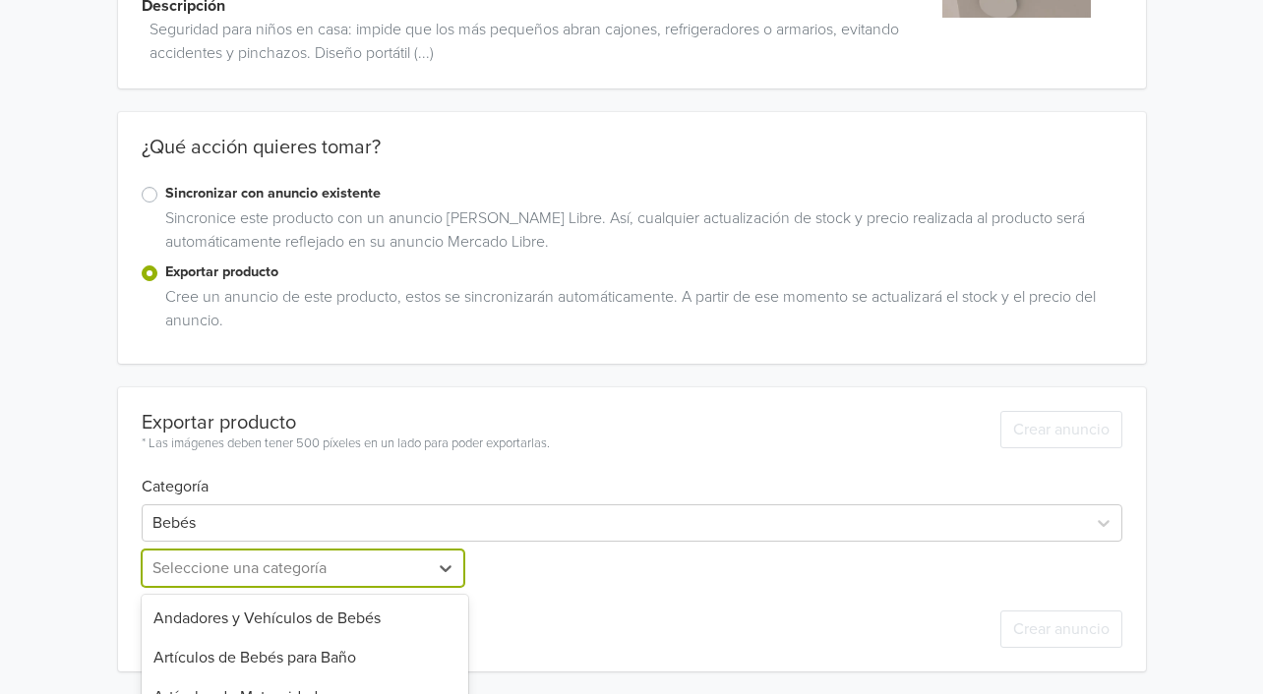
scroll to position [389, 0]
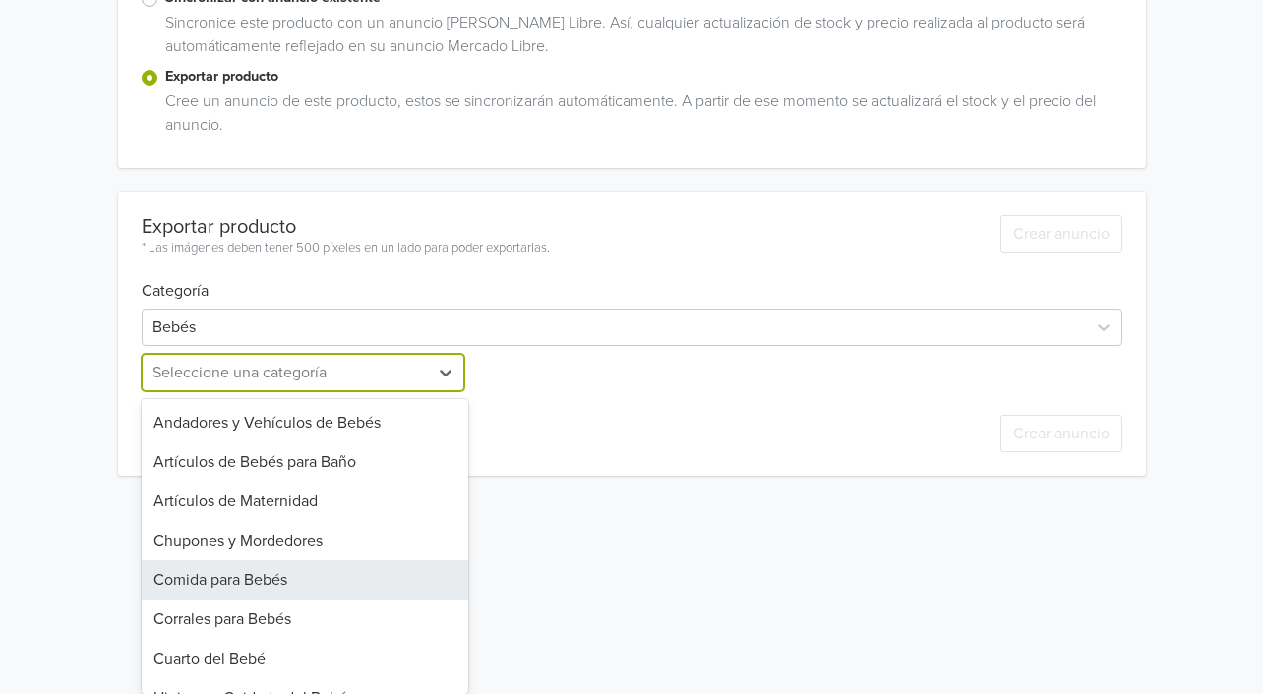
click at [220, 391] on div "15 results available. Use Up and Down to choose options, press Enter to select …" at bounding box center [305, 372] width 327 height 37
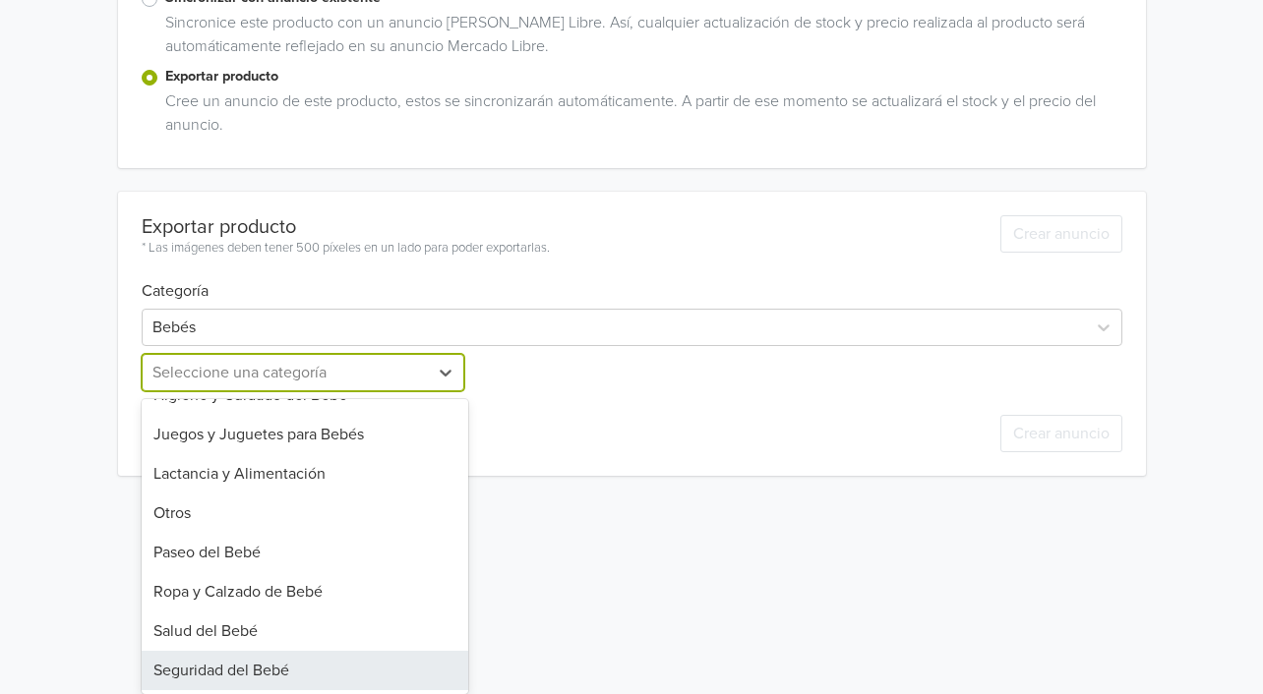
click at [255, 674] on div "Seguridad del Bebé" at bounding box center [305, 670] width 327 height 39
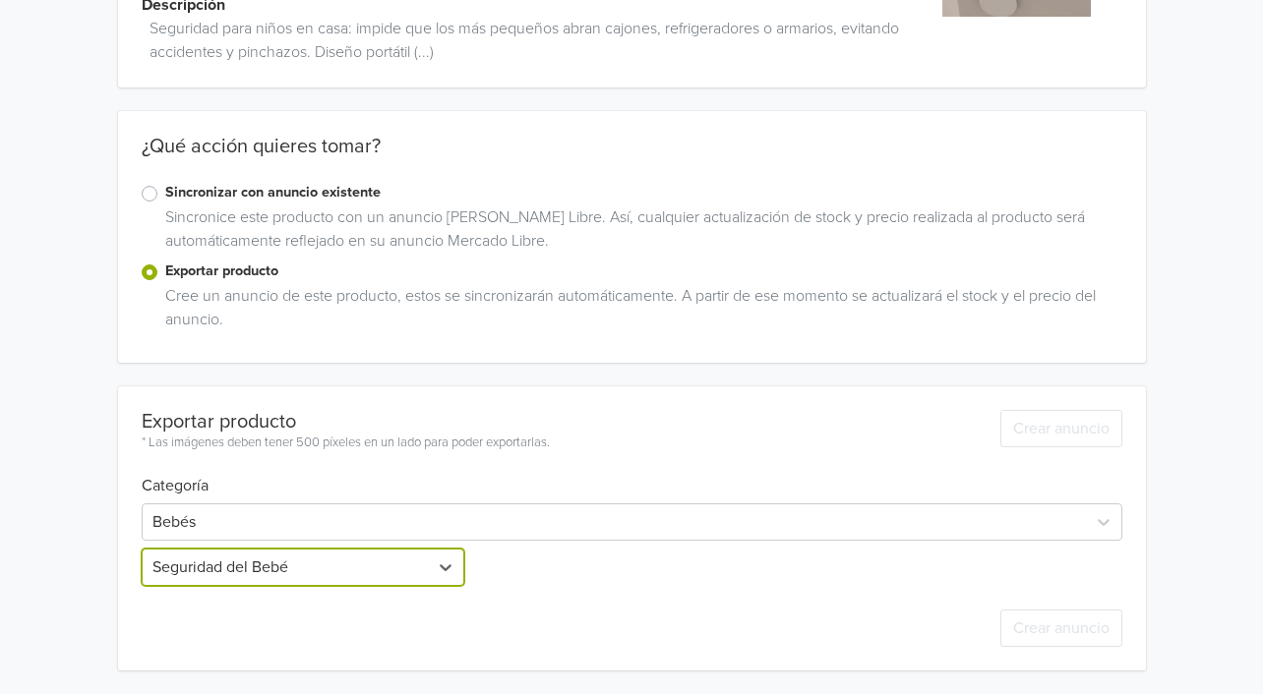
scroll to position [194, 0]
click at [537, 571] on div "Seleccione una categoría" at bounding box center [631, 568] width 327 height 37
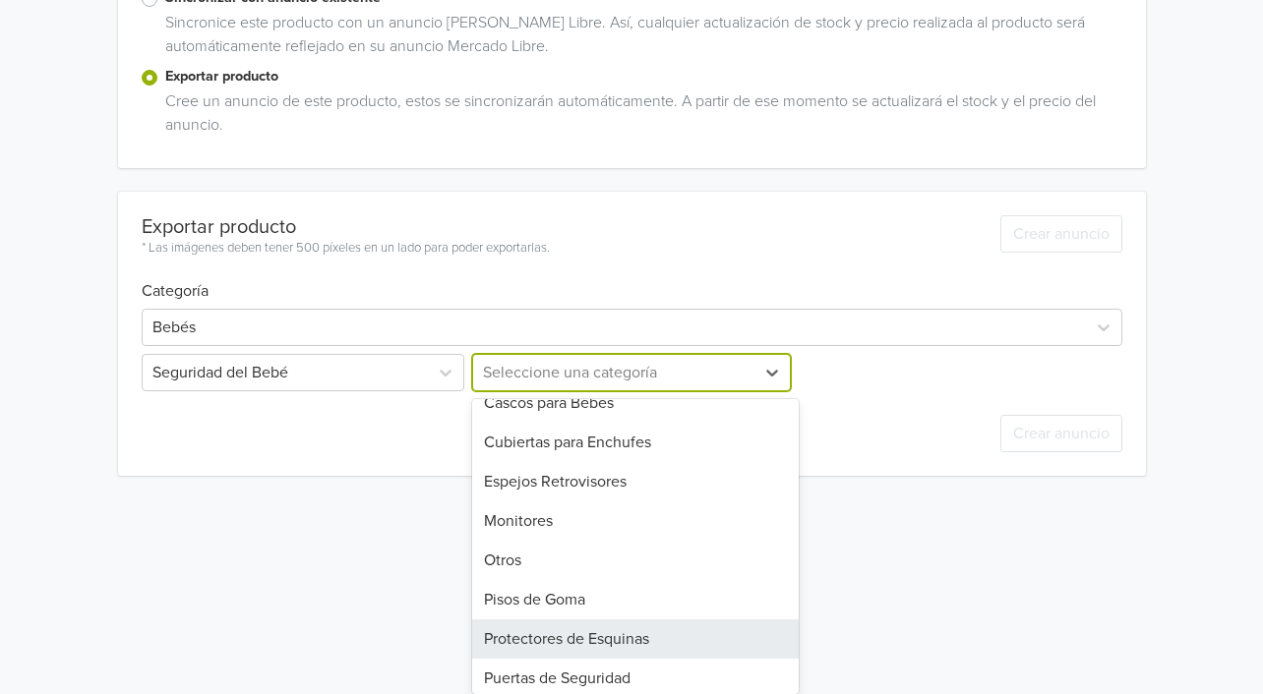
scroll to position [224, 0]
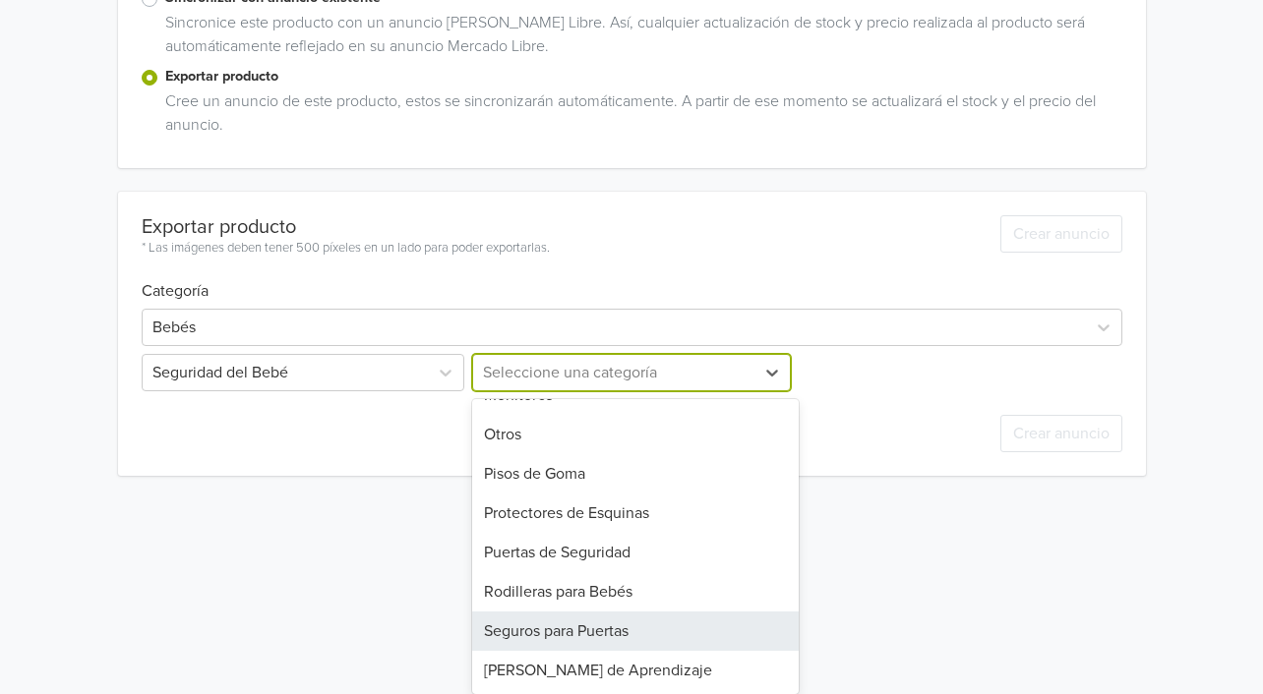
click at [579, 635] on div "Seguros para Puertas" at bounding box center [635, 631] width 327 height 39
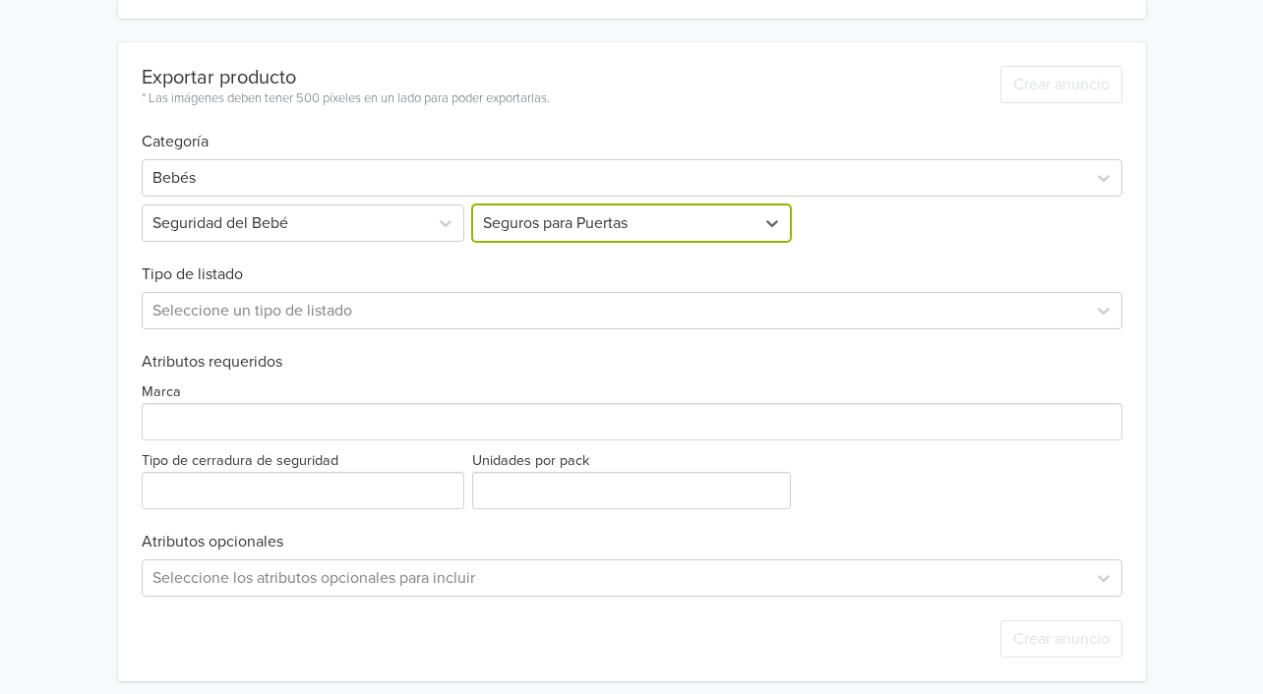
scroll to position [550, 0]
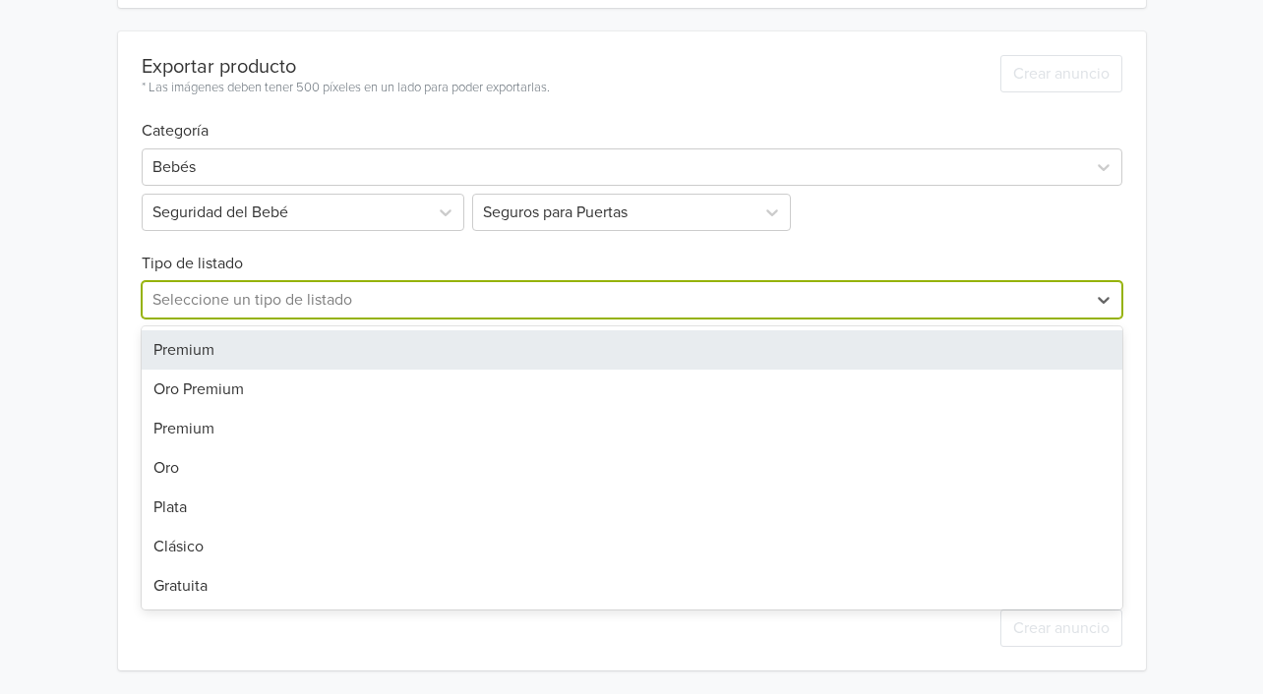
click at [221, 308] on div at bounding box center [614, 300] width 924 height 28
click at [212, 350] on div "Premium" at bounding box center [632, 349] width 981 height 39
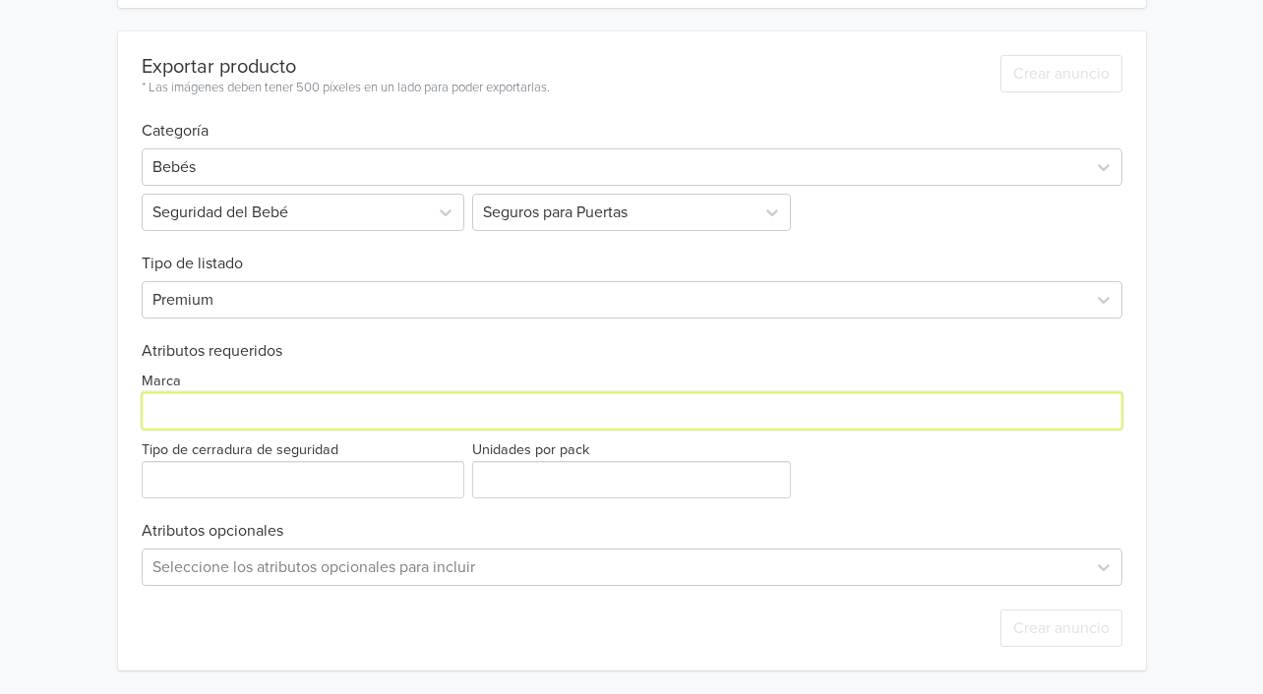
click at [197, 416] on input "Marca" at bounding box center [632, 410] width 981 height 37
type input "Generico"
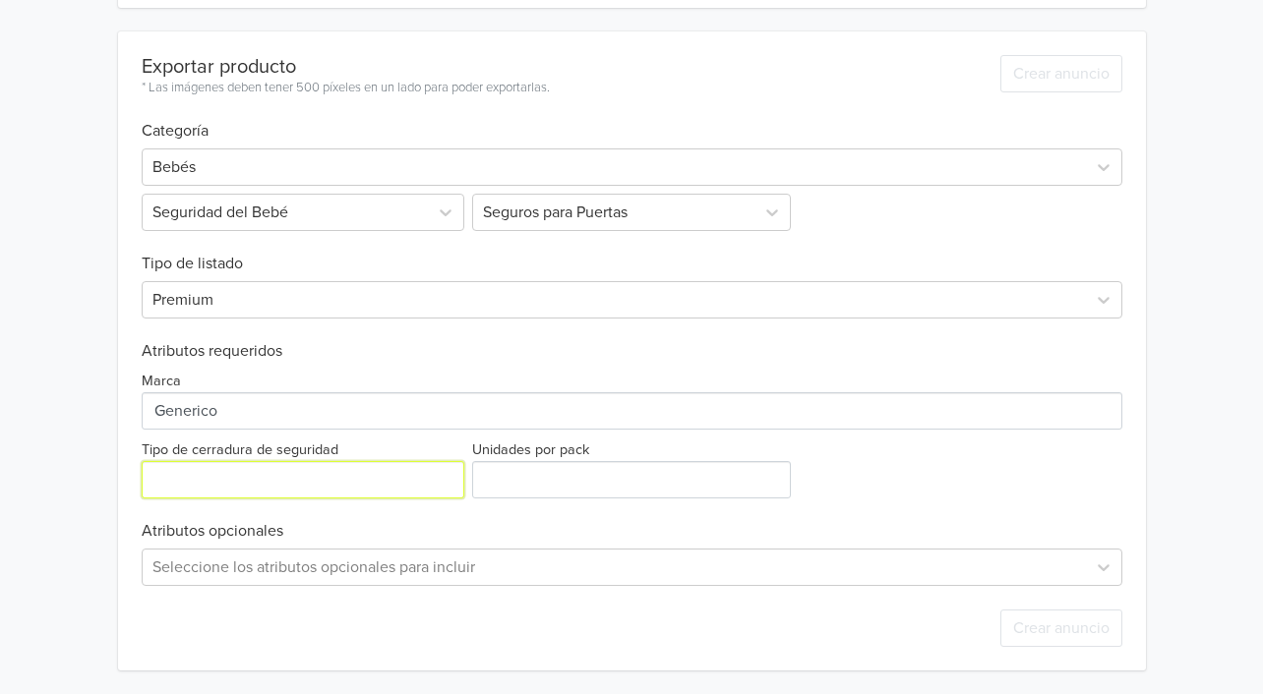
click at [220, 479] on input "Tipo de cerradura de seguridad" at bounding box center [303, 479] width 323 height 37
type input "acero"
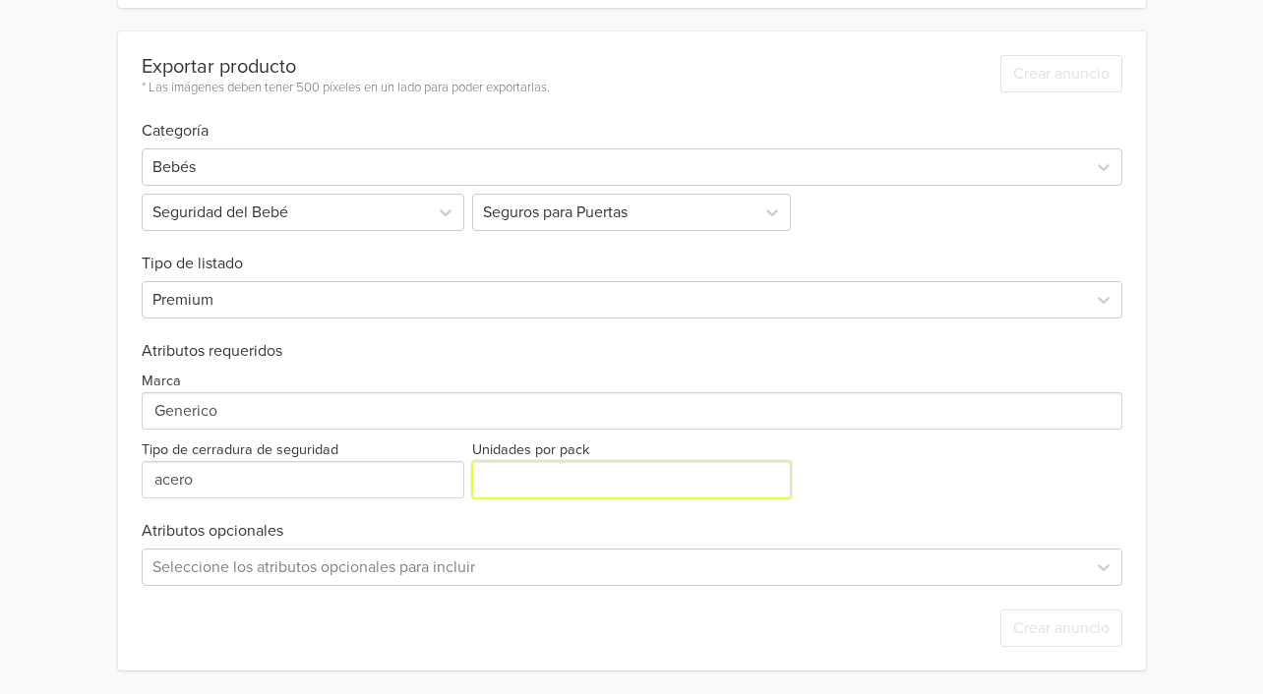
click at [521, 482] on input "Unidades por pack" at bounding box center [631, 479] width 319 height 37
type input "2"
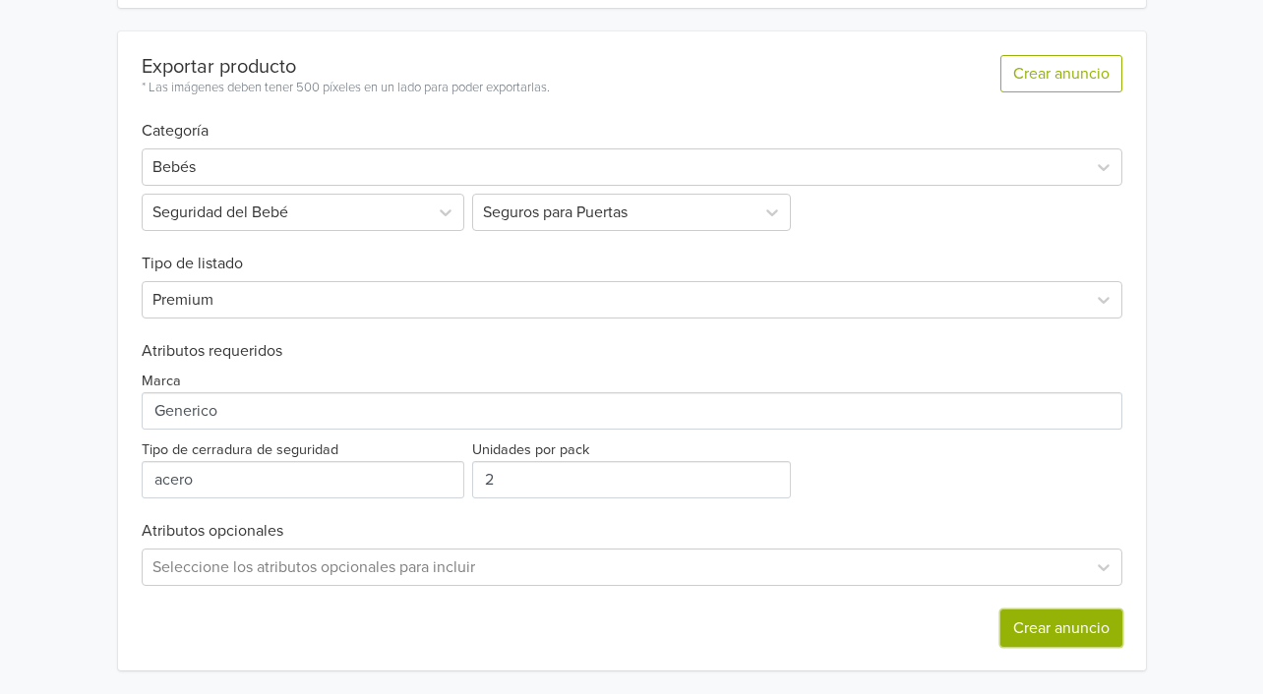
click at [1031, 626] on button "Crear anuncio" at bounding box center [1061, 628] width 122 height 37
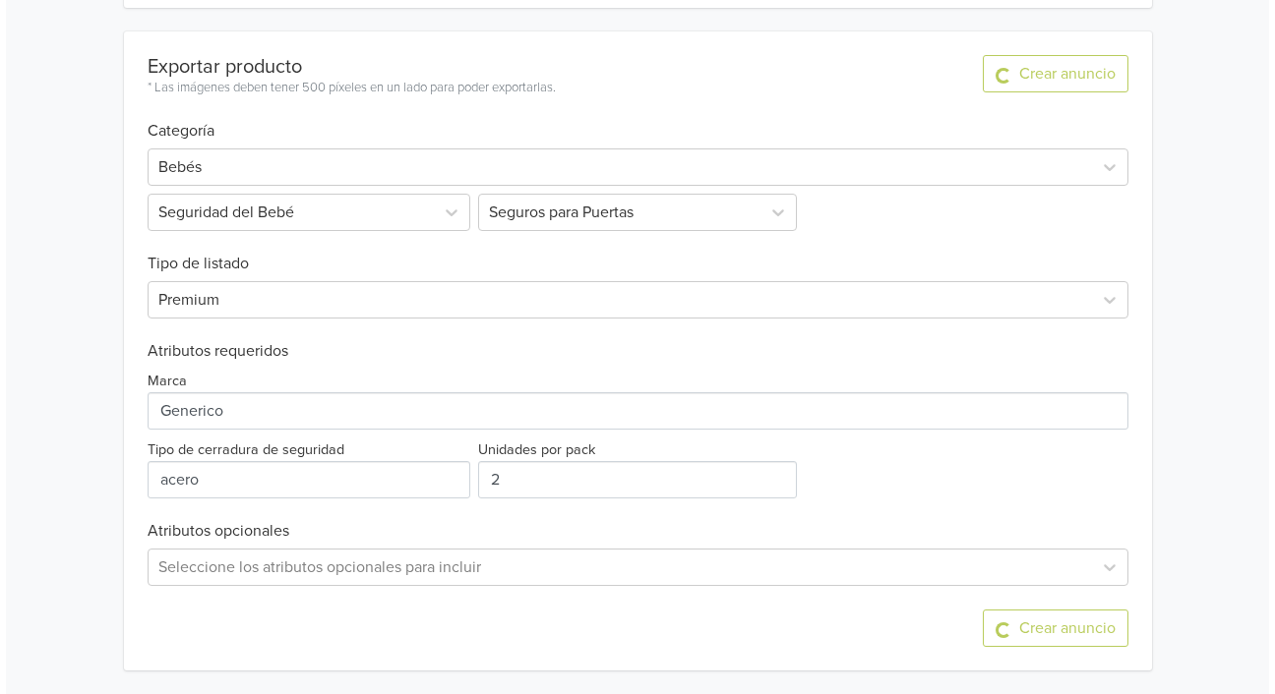
scroll to position [0, 0]
